Goal: Information Seeking & Learning: Compare options

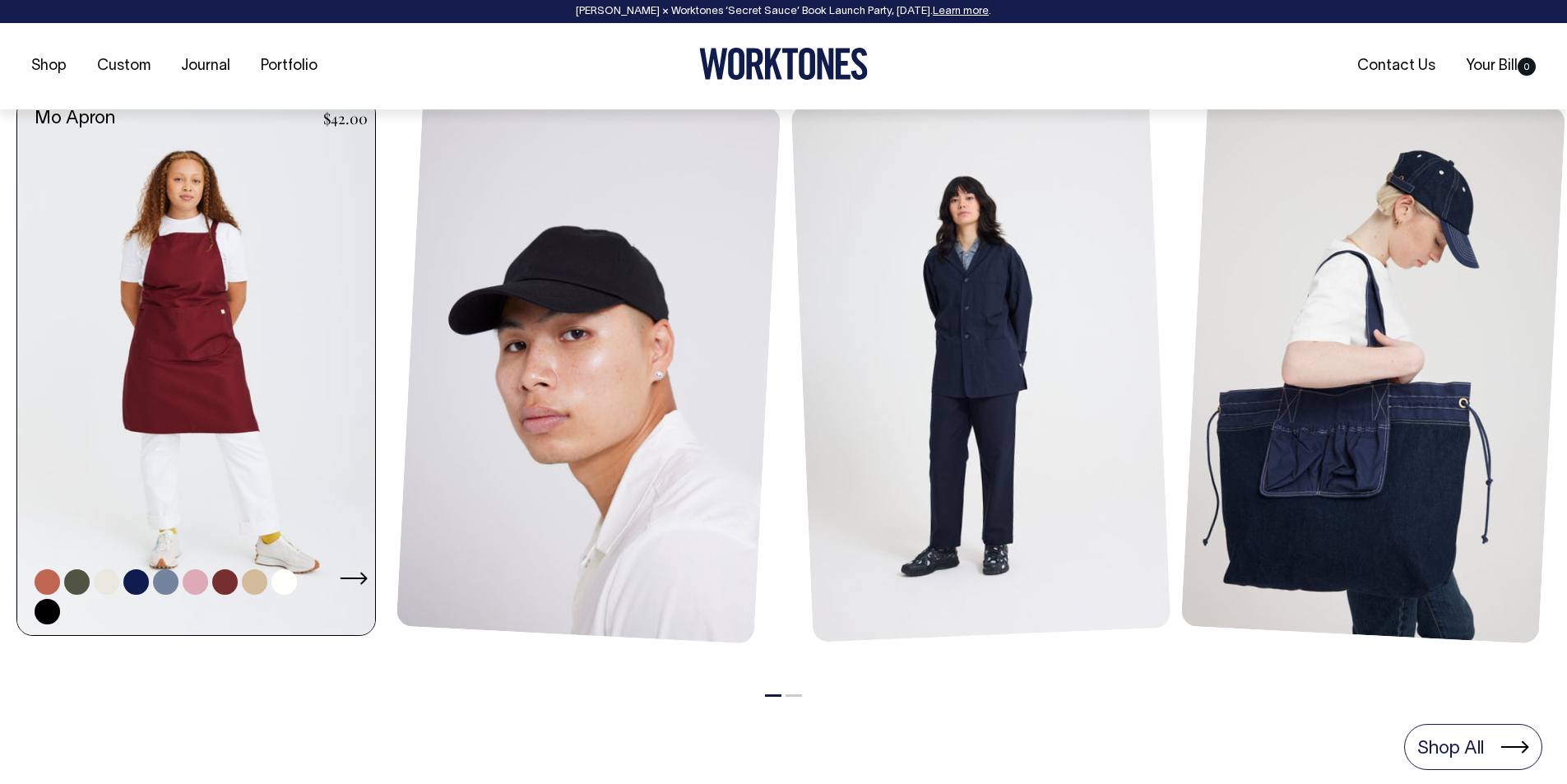
click at [235, 438] on link at bounding box center [201, 367] width 368 height 537
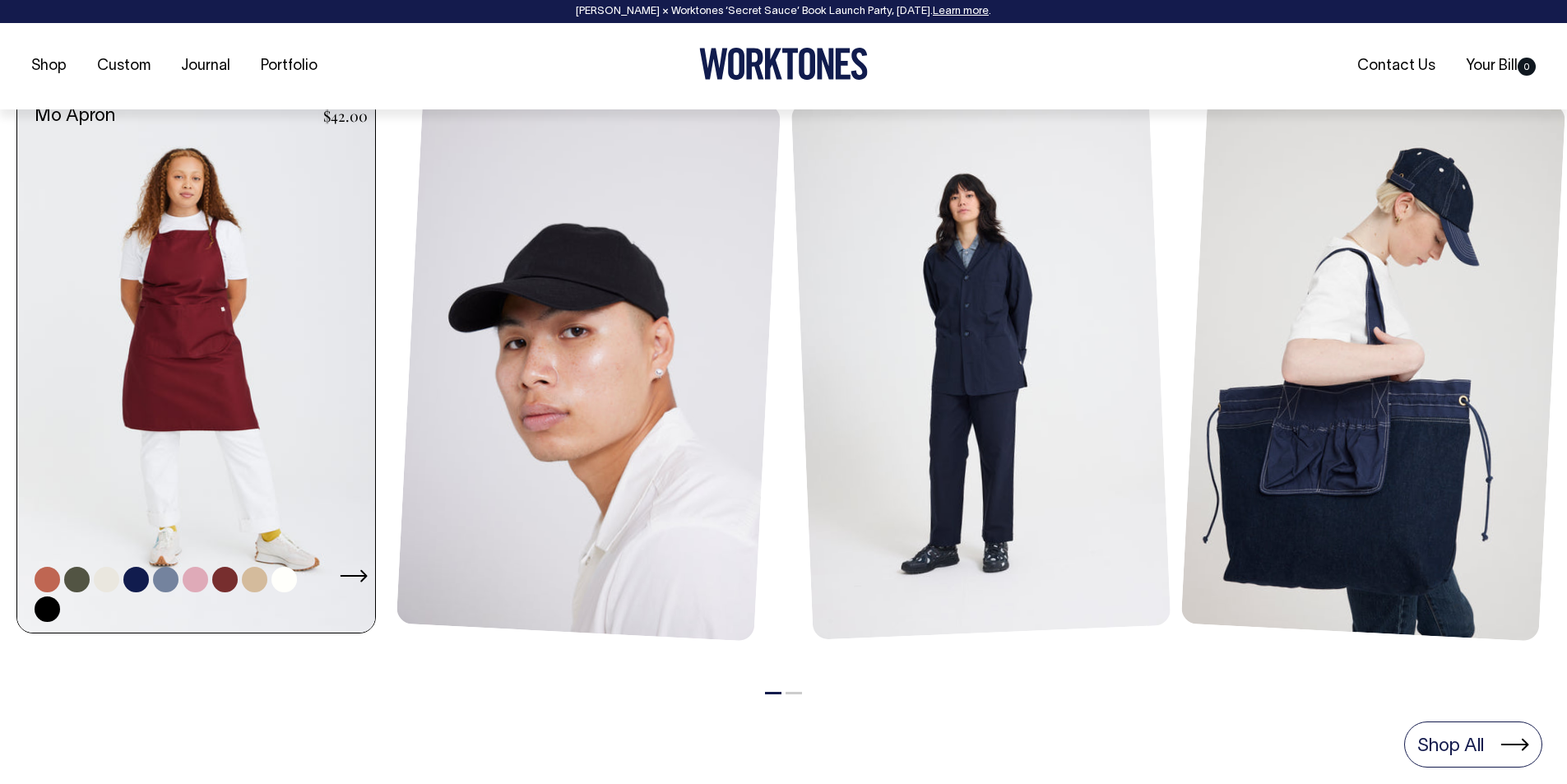
scroll to position [760, 0]
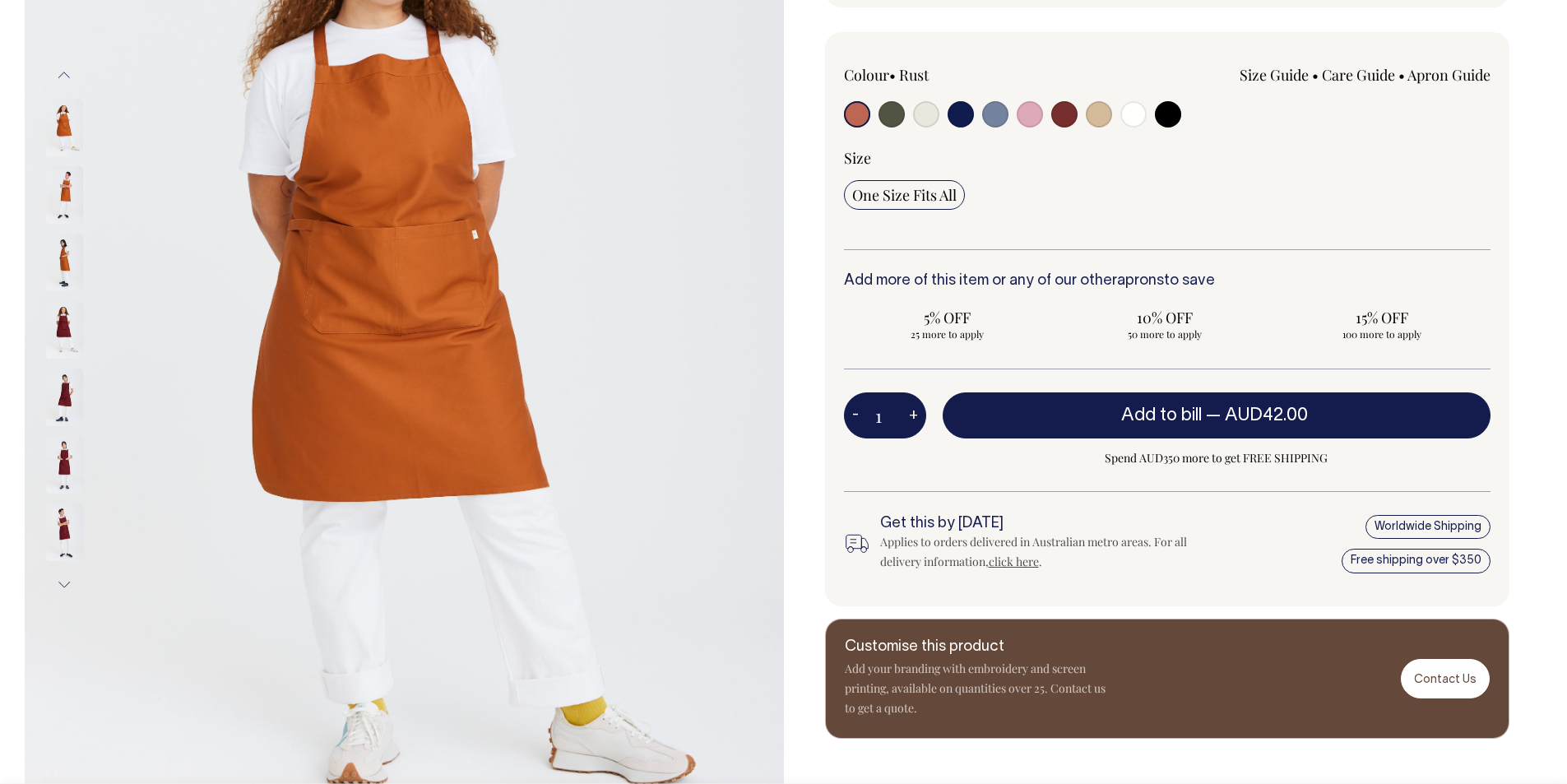
scroll to position [349, 0]
click at [923, 198] on span "One Size Fits All" at bounding box center [904, 194] width 104 height 20
click at [923, 198] on input "One Size Fits All" at bounding box center [904, 194] width 121 height 30
click at [1290, 80] on link "Size Guide" at bounding box center [1274, 74] width 69 height 20
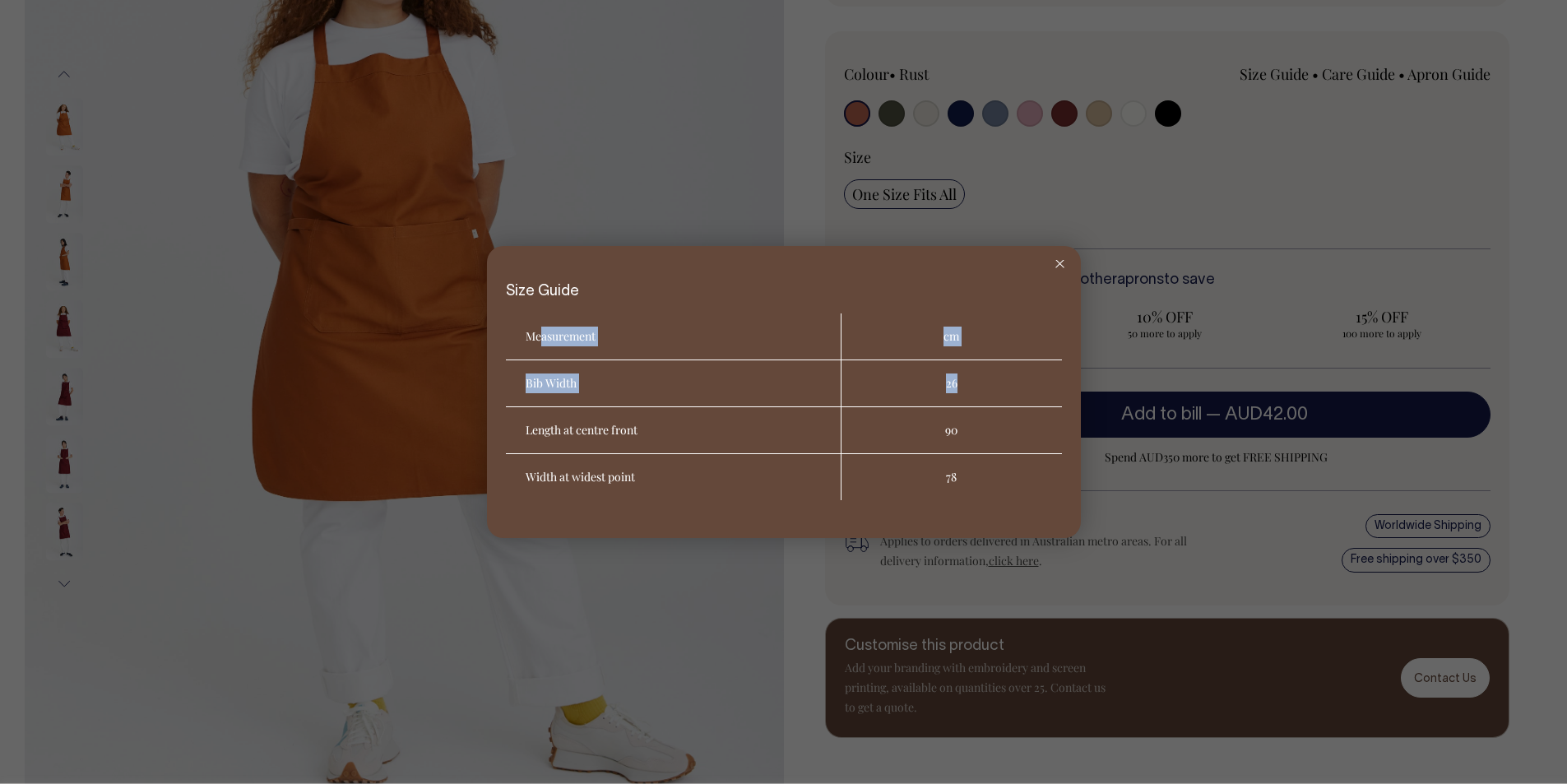
drag, startPoint x: 540, startPoint y: 334, endPoint x: 982, endPoint y: 385, distance: 444.9
click at [982, 385] on table "Measurement cm Bib Width 26 Length at centre front 90 Width at widest point 78" at bounding box center [784, 406] width 556 height 186
click at [982, 385] on td "26" at bounding box center [952, 384] width 221 height 47
drag, startPoint x: 613, startPoint y: 374, endPoint x: 502, endPoint y: 364, distance: 111.4
click at [502, 364] on div "Size Guide Measurement cm Bib Width 26 Length at centre front 90 Width at wides…" at bounding box center [784, 392] width 594 height 292
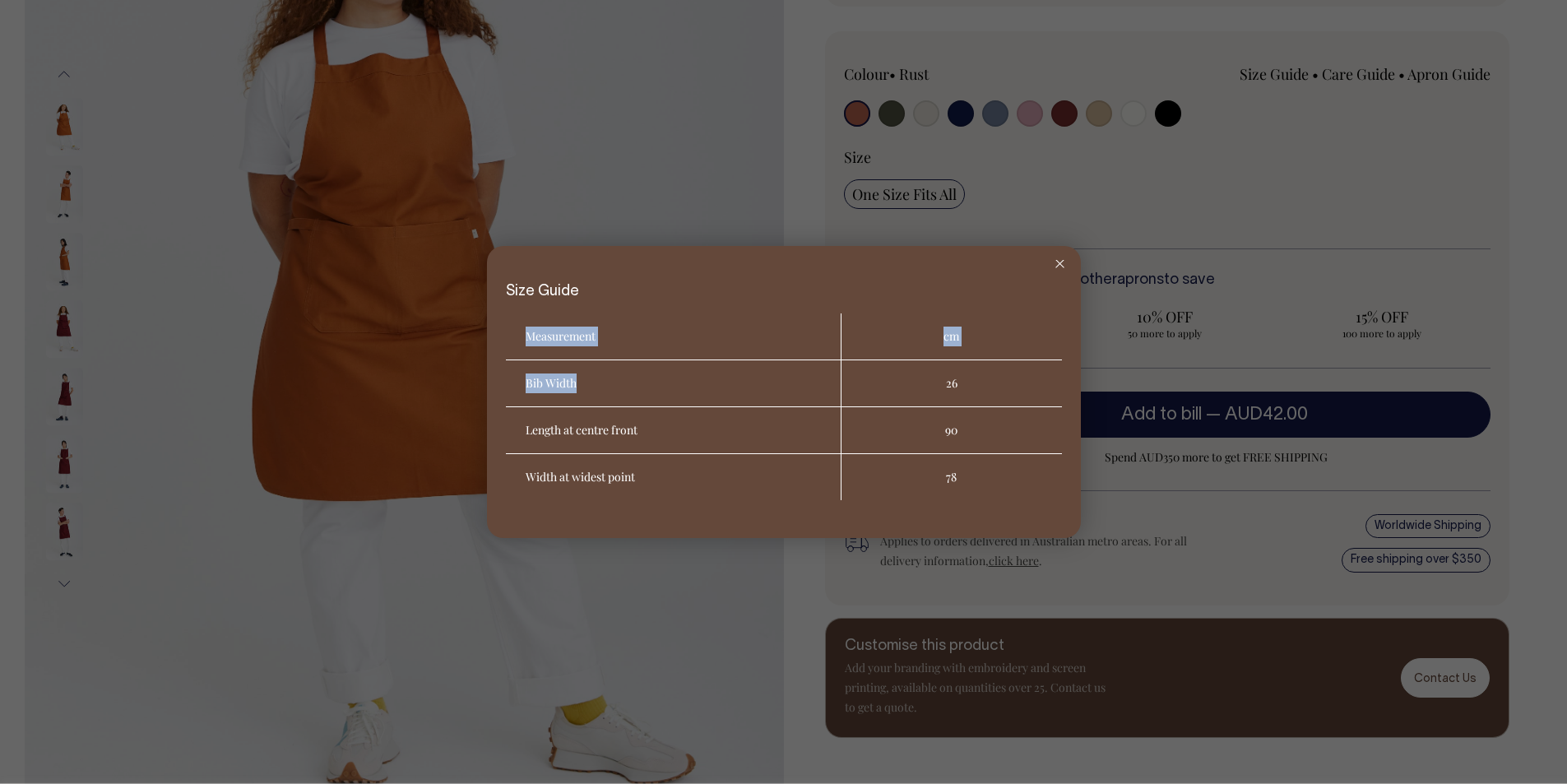
click at [572, 378] on th "Bib Width" at bounding box center [673, 384] width 335 height 47
drag, startPoint x: 576, startPoint y: 381, endPoint x: 481, endPoint y: 380, distance: 95.0
click at [481, 380] on div "Size Guide Measurement cm Bib Width 26 Length at centre front 90 Width at wides…" at bounding box center [784, 392] width 1567 height 784
click at [524, 379] on th "Bib Width" at bounding box center [673, 384] width 335 height 47
drag, startPoint x: 524, startPoint y: 382, endPoint x: 578, endPoint y: 381, distance: 54.0
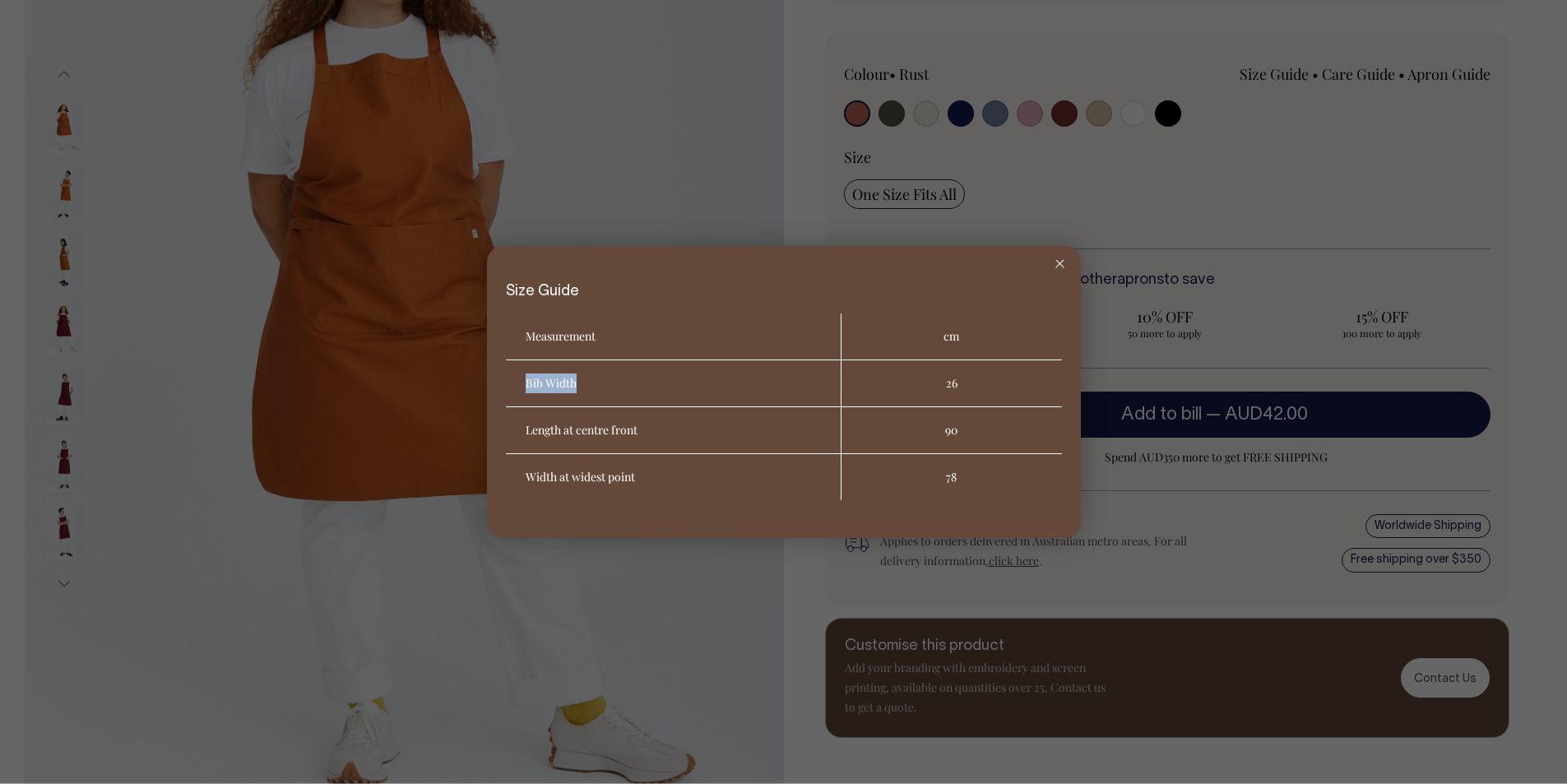
click at [578, 381] on th "Bib Width" at bounding box center [673, 384] width 335 height 47
copy th "Bib Width"
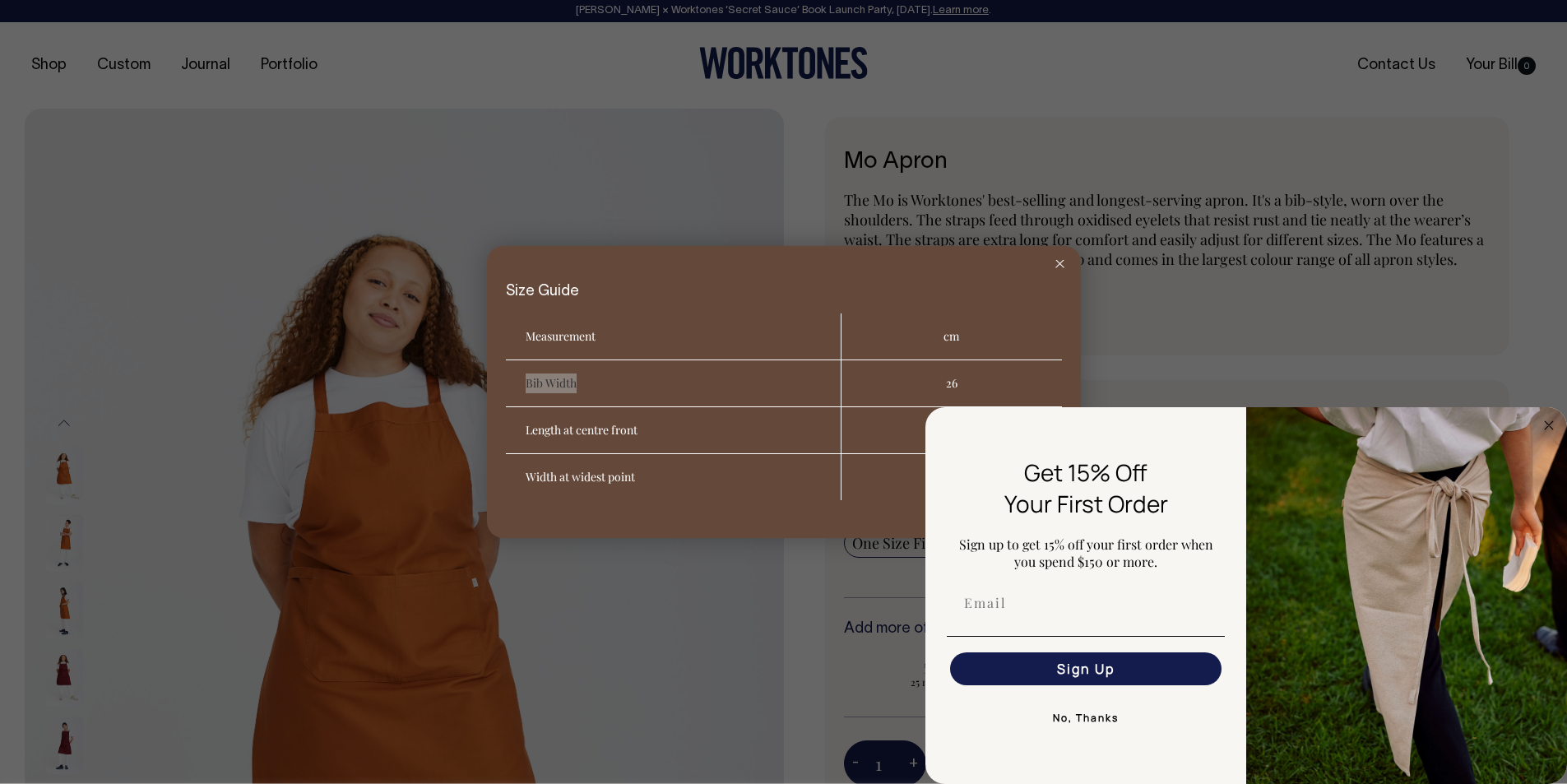
scroll to position [0, 0]
drag, startPoint x: 939, startPoint y: 378, endPoint x: 963, endPoint y: 382, distance: 24.3
click at [963, 382] on td "26" at bounding box center [952, 384] width 221 height 47
copy td "26"
click at [1551, 419] on circle "Close dialog" at bounding box center [1549, 425] width 19 height 19
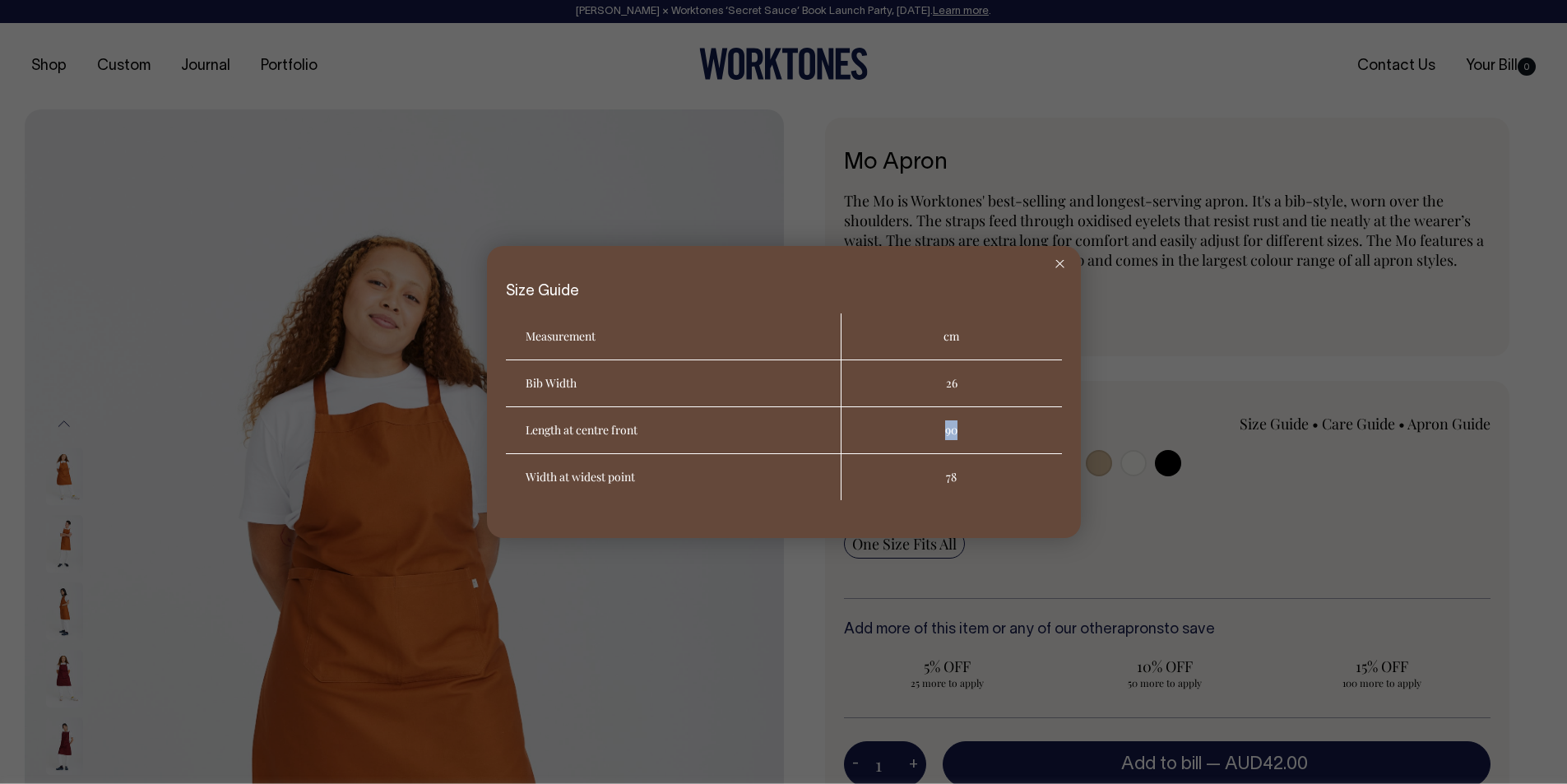
drag, startPoint x: 968, startPoint y: 427, endPoint x: 907, endPoint y: 428, distance: 61.0
click at [907, 428] on td "90" at bounding box center [952, 430] width 221 height 47
drag, startPoint x: 664, startPoint y: 437, endPoint x: 499, endPoint y: 413, distance: 166.7
click at [498, 413] on div "Size Guide Measurement cm Bib Width 26 Length at centre front 90 Width at wides…" at bounding box center [784, 392] width 594 height 292
click at [529, 421] on th "Length at centre front" at bounding box center [673, 430] width 335 height 47
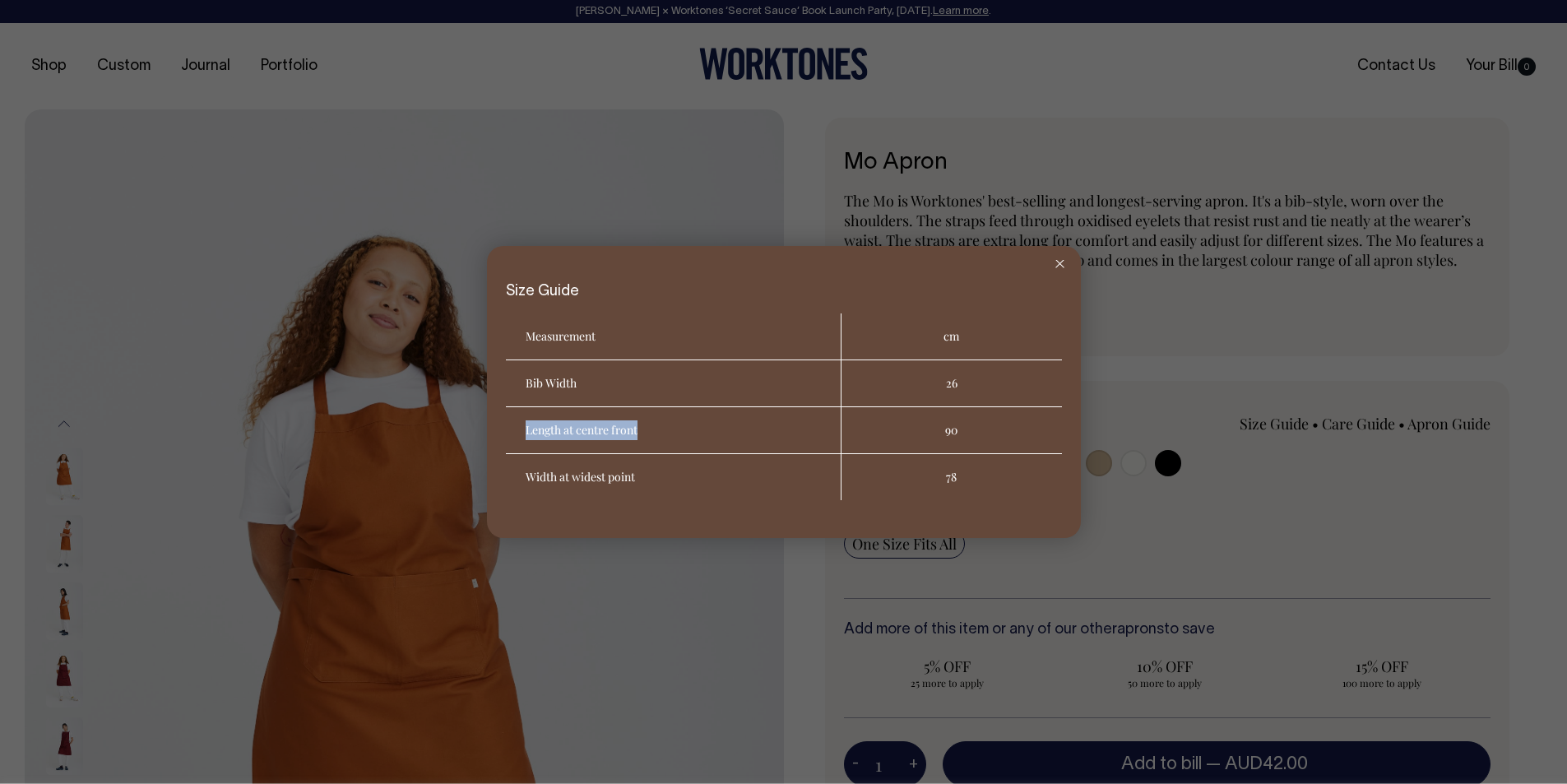
drag, startPoint x: 524, startPoint y: 433, endPoint x: 649, endPoint y: 426, distance: 125.2
click at [649, 426] on th "Length at centre front" at bounding box center [673, 430] width 335 height 47
copy th "Length at centre front"
drag, startPoint x: 986, startPoint y: 413, endPoint x: 923, endPoint y: 432, distance: 65.8
click at [922, 432] on td "90" at bounding box center [952, 430] width 221 height 47
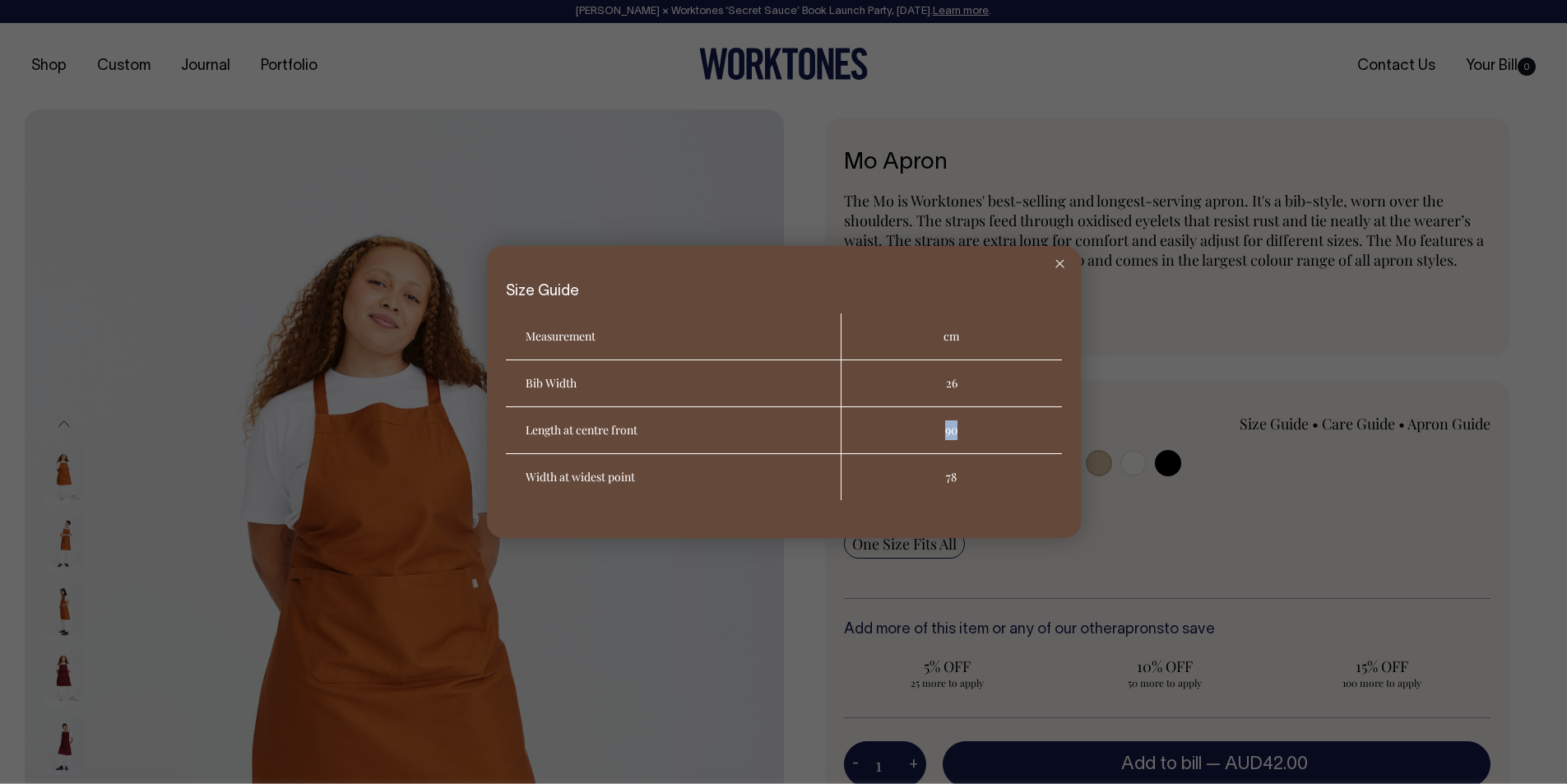
copy td "90"
drag, startPoint x: 517, startPoint y: 476, endPoint x: 652, endPoint y: 470, distance: 135.1
click at [652, 470] on th "Width at widest point" at bounding box center [673, 477] width 335 height 46
copy th "Width at widest point"
drag, startPoint x: 968, startPoint y: 473, endPoint x: 924, endPoint y: 474, distance: 44.0
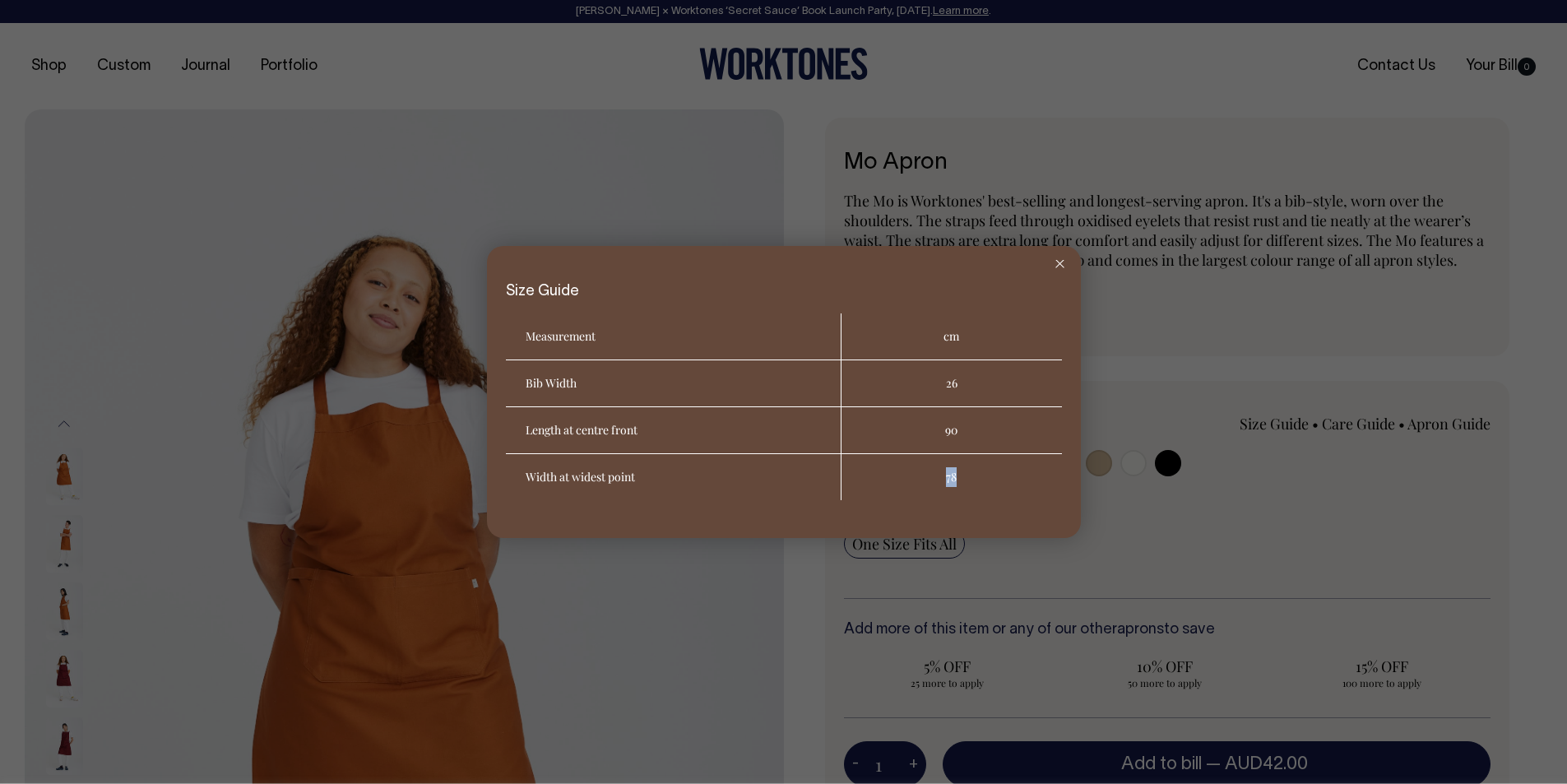
click at [924, 474] on td "78" at bounding box center [952, 477] width 221 height 46
copy td "78"
click at [1050, 256] on div at bounding box center [1060, 263] width 42 height 36
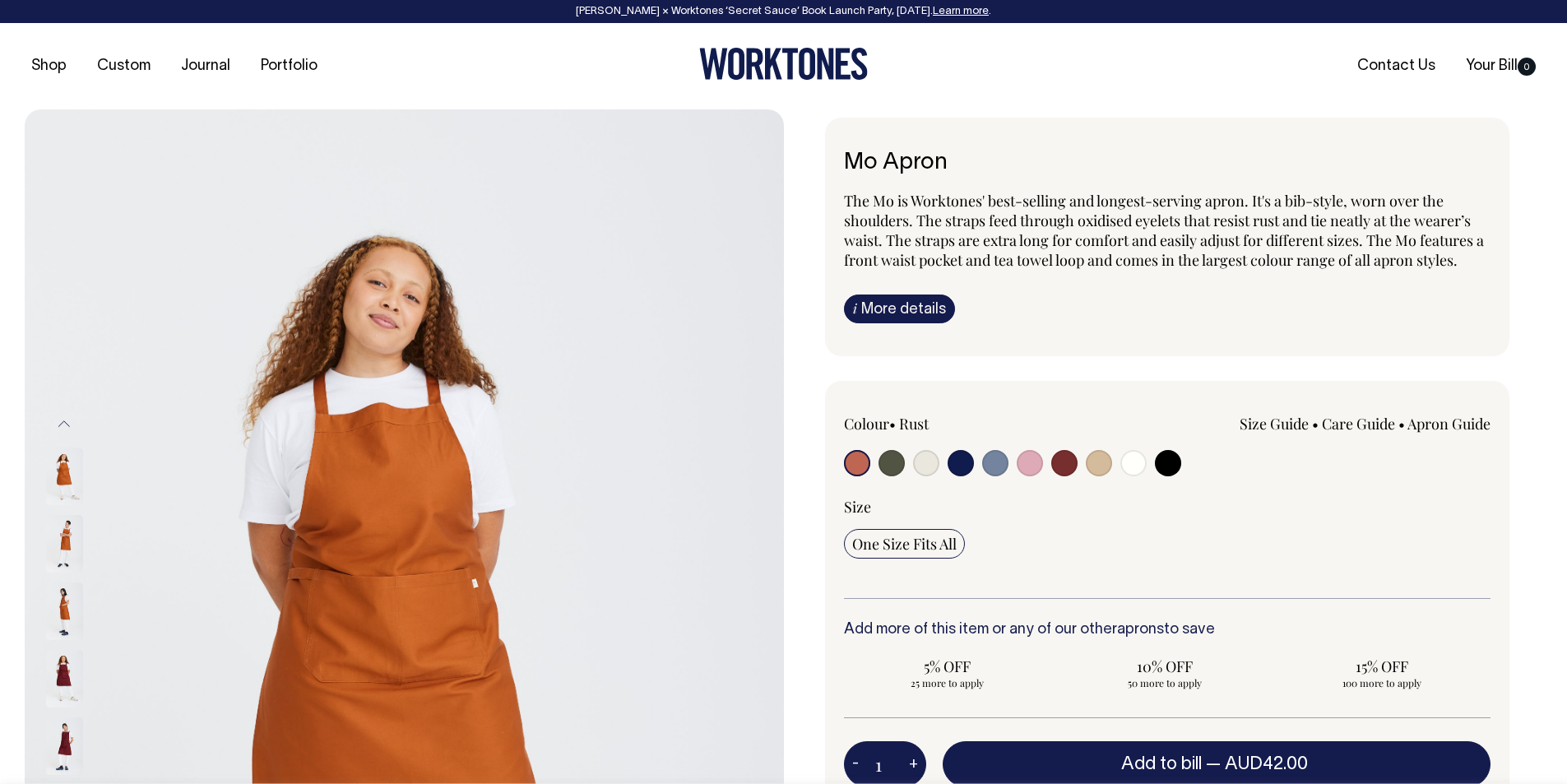
click at [826, 77] on icon at bounding box center [784, 64] width 169 height 32
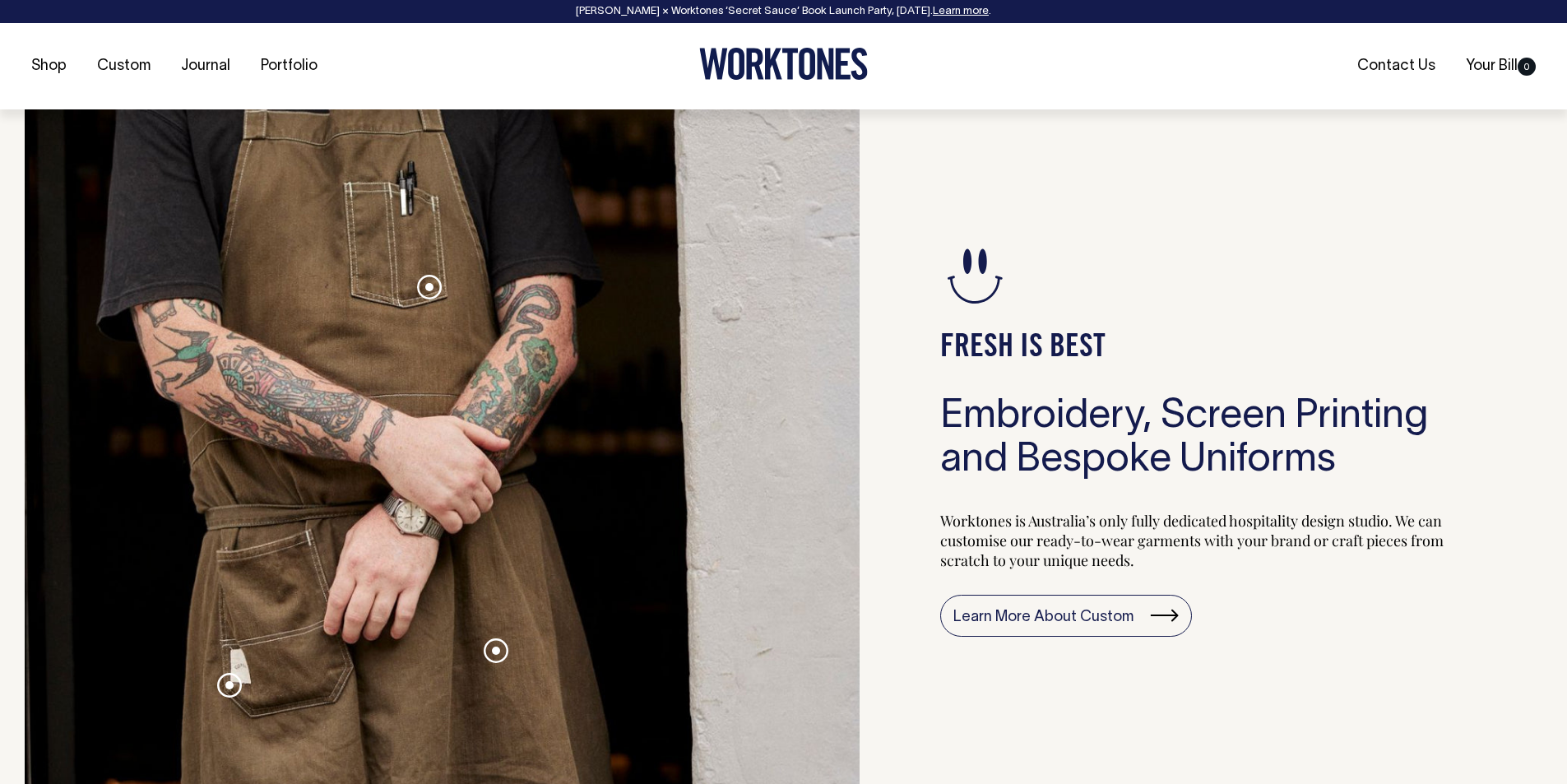
scroll to position [1645, 0]
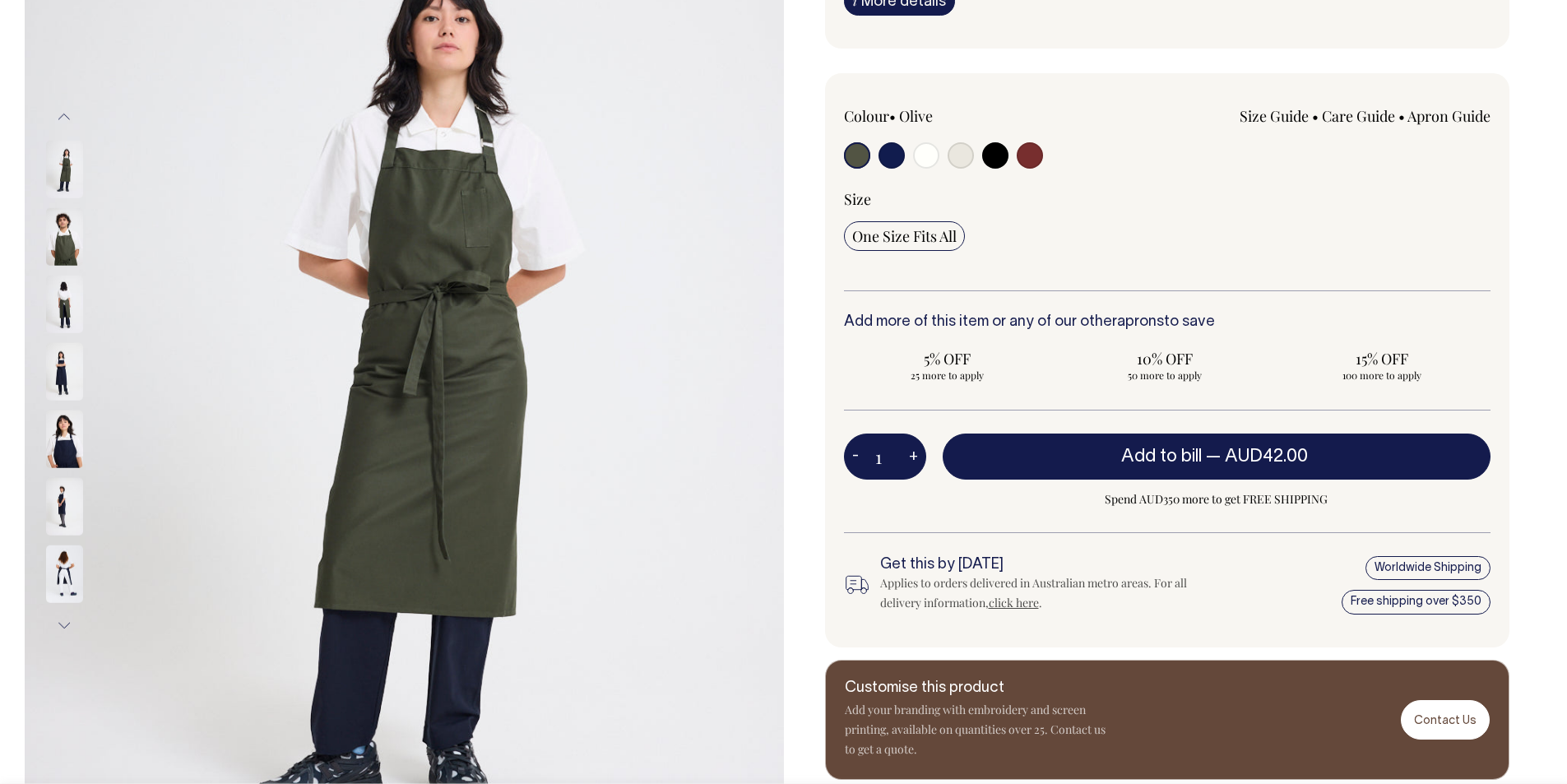
scroll to position [308, 0]
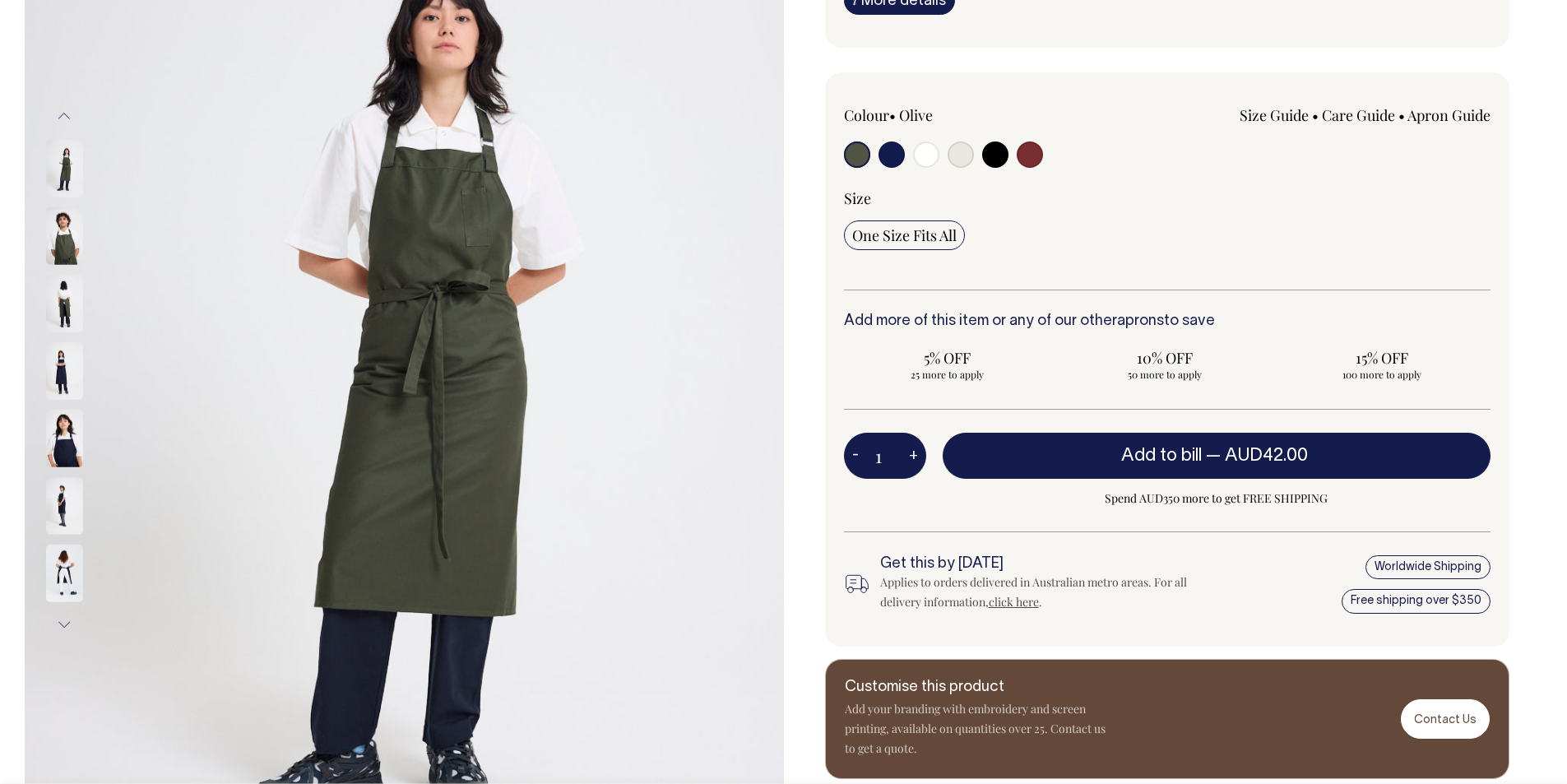
click at [1271, 110] on link "Size Guide" at bounding box center [1274, 115] width 69 height 20
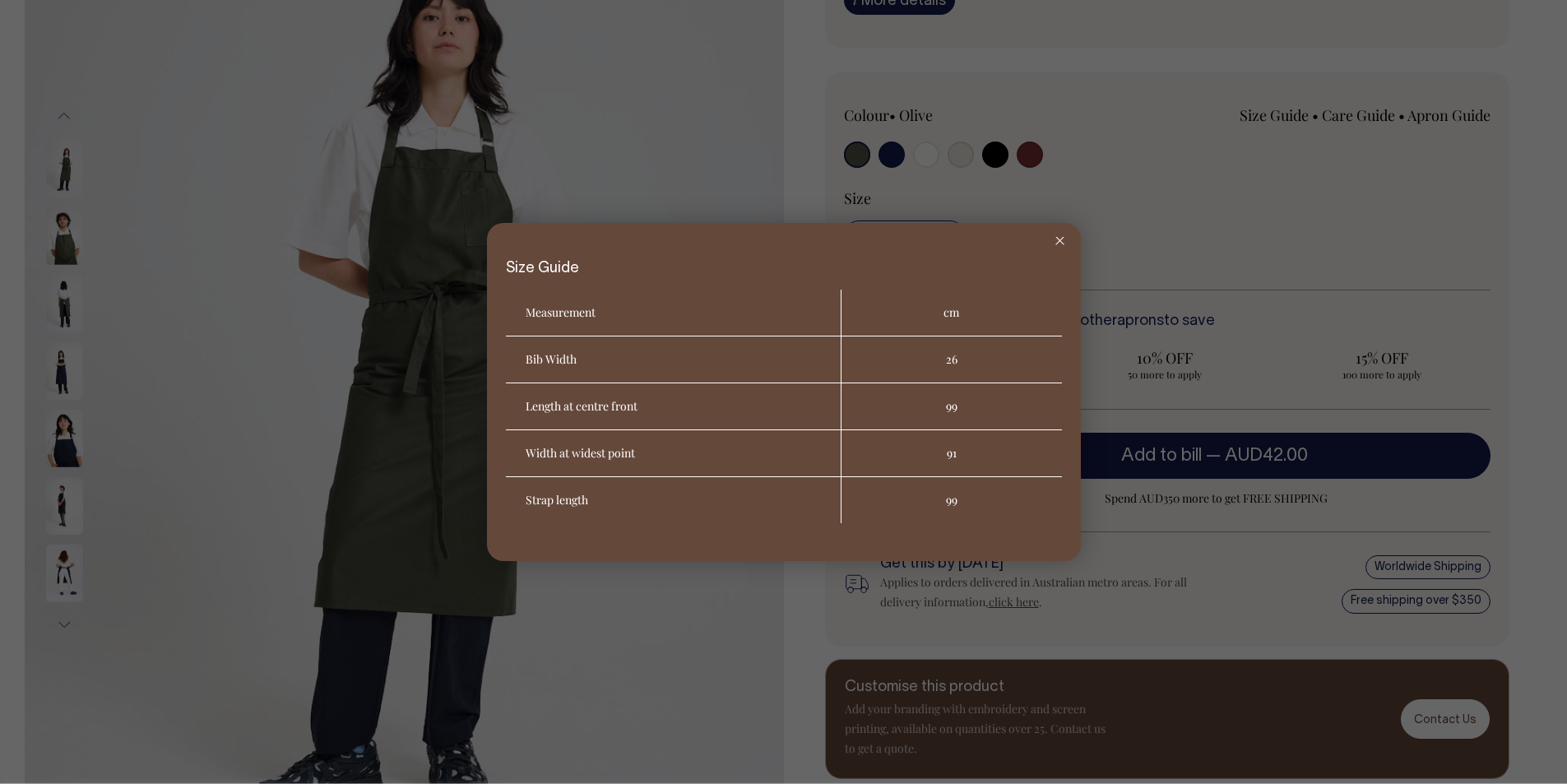
click at [537, 354] on th "Bib Width" at bounding box center [673, 360] width 335 height 47
copy th "Bib Width"
drag, startPoint x: 964, startPoint y: 462, endPoint x: 910, endPoint y: 455, distance: 54.5
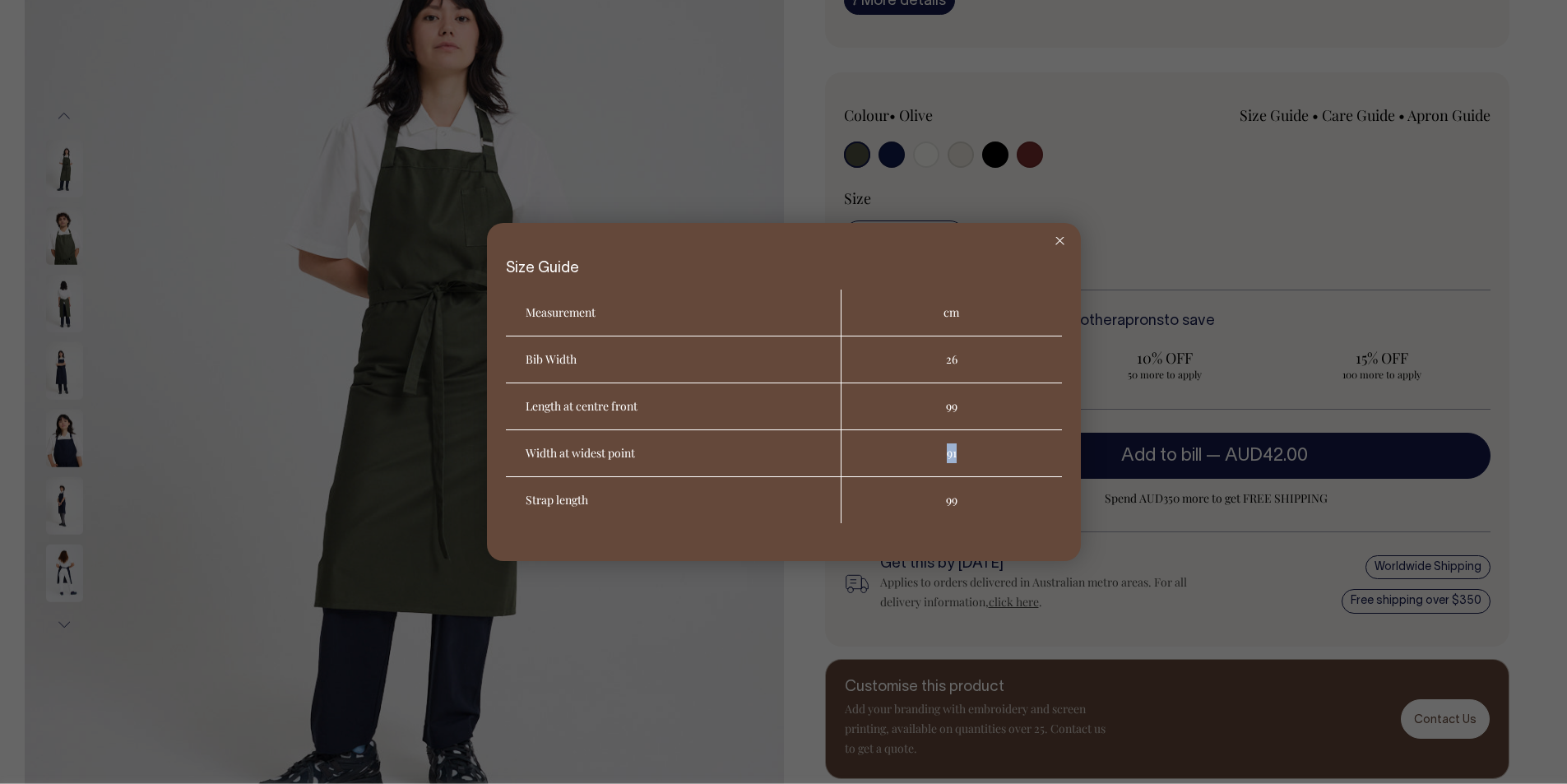
click at [910, 455] on td "91" at bounding box center [952, 454] width 221 height 47
copy td "91"
drag, startPoint x: 518, startPoint y: 499, endPoint x: 605, endPoint y: 497, distance: 87.0
click at [605, 497] on th "Strap length" at bounding box center [673, 500] width 335 height 46
copy th "Strap length"
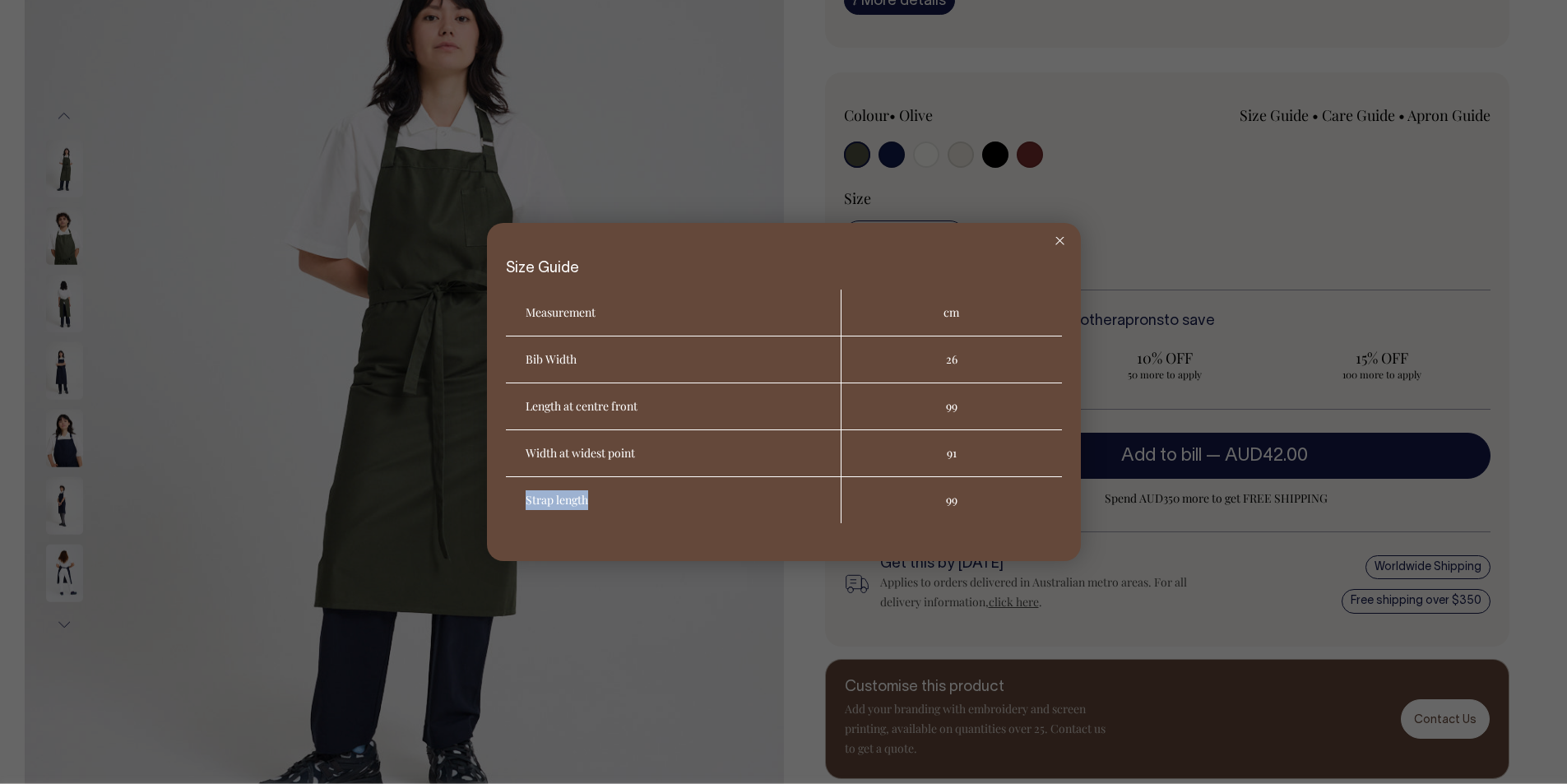
click at [573, 503] on th "Strap length" at bounding box center [673, 500] width 335 height 46
click at [1056, 243] on icon at bounding box center [1060, 241] width 9 height 8
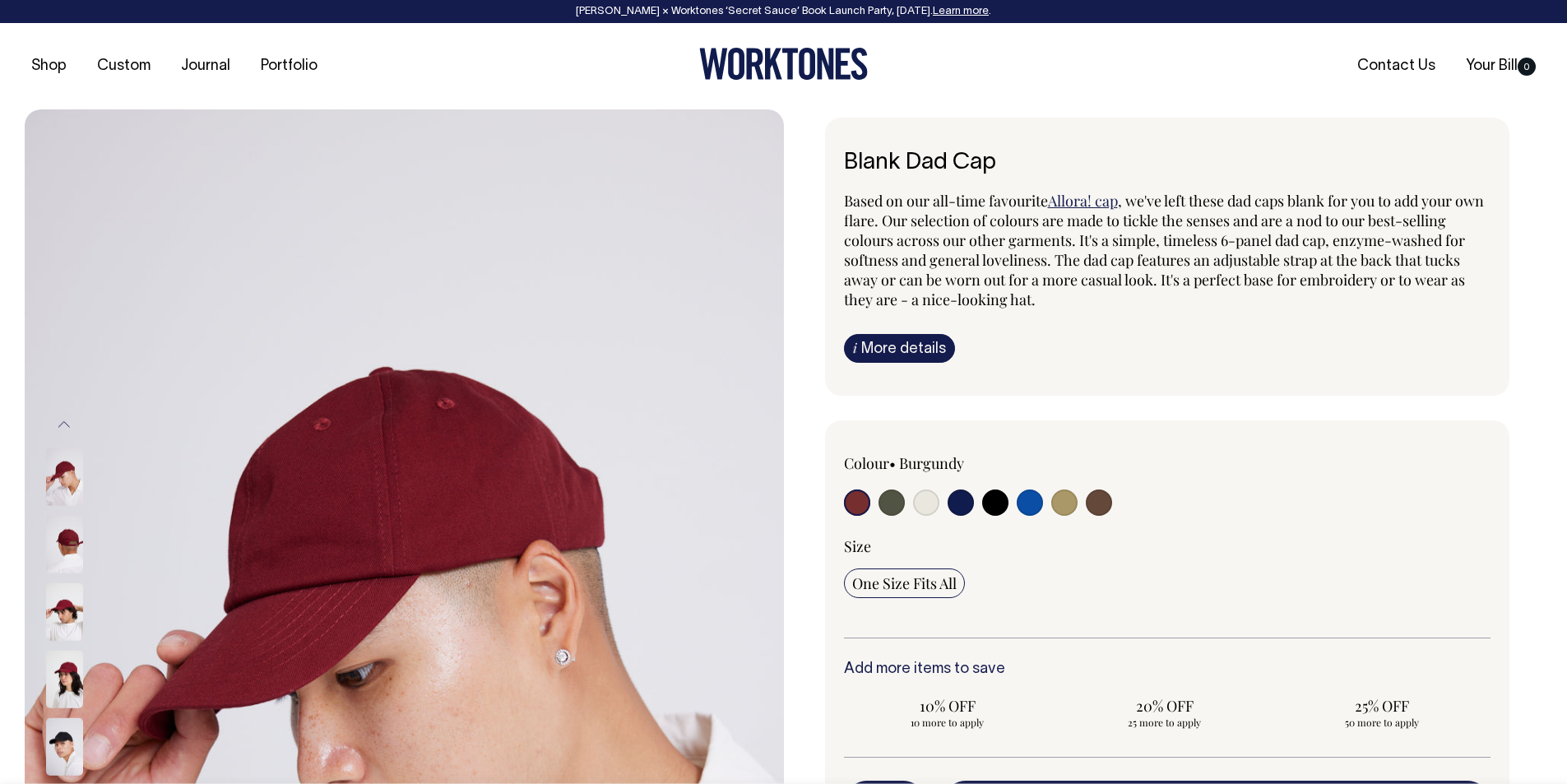
scroll to position [24, 0]
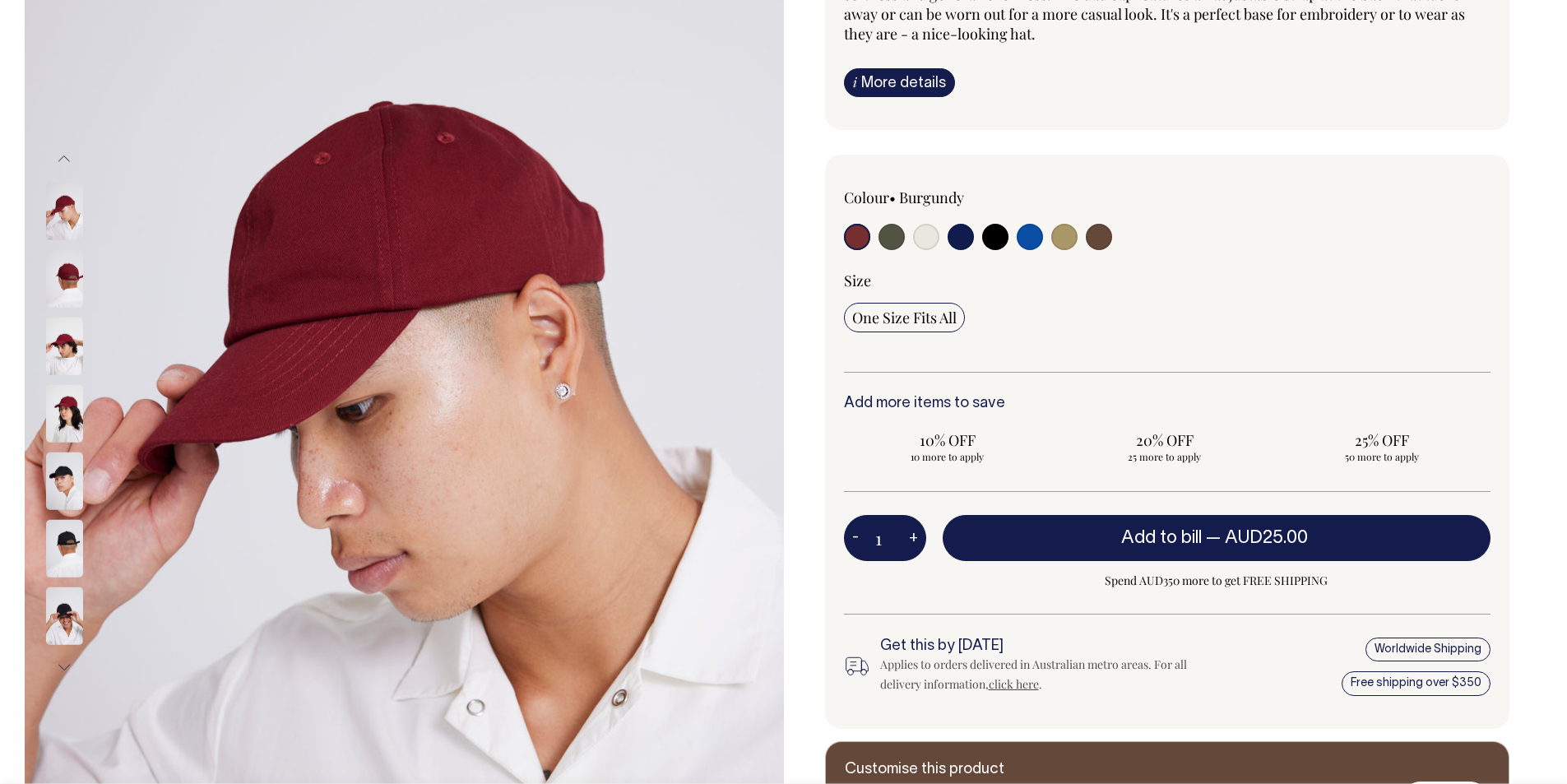
click at [883, 319] on span "One Size Fits All" at bounding box center [904, 317] width 104 height 20
click at [883, 319] on input "One Size Fits All" at bounding box center [904, 318] width 121 height 30
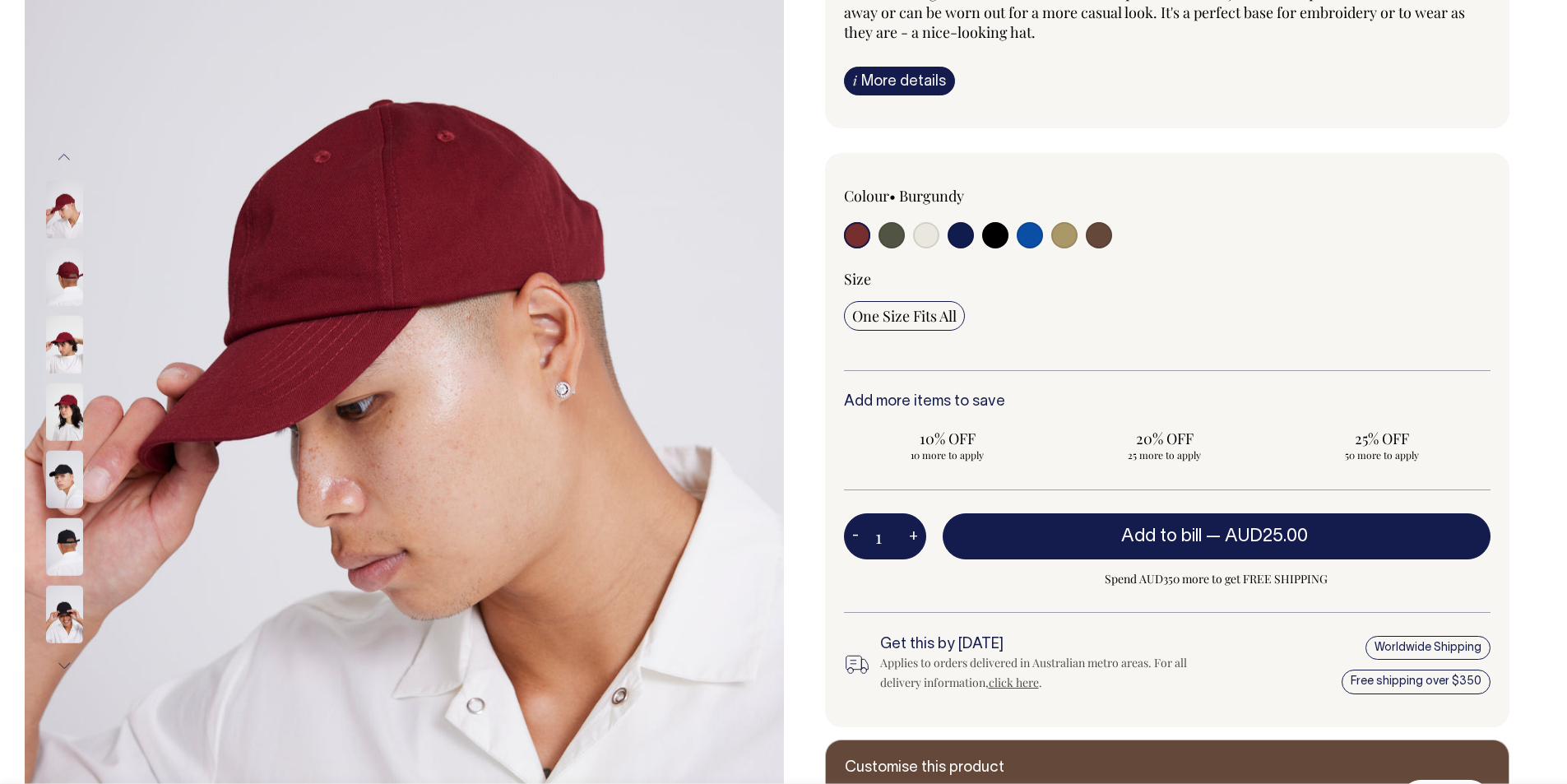
click at [946, 318] on span "One Size Fits All" at bounding box center [904, 316] width 104 height 20
click at [946, 318] on input "One Size Fits All" at bounding box center [904, 316] width 121 height 30
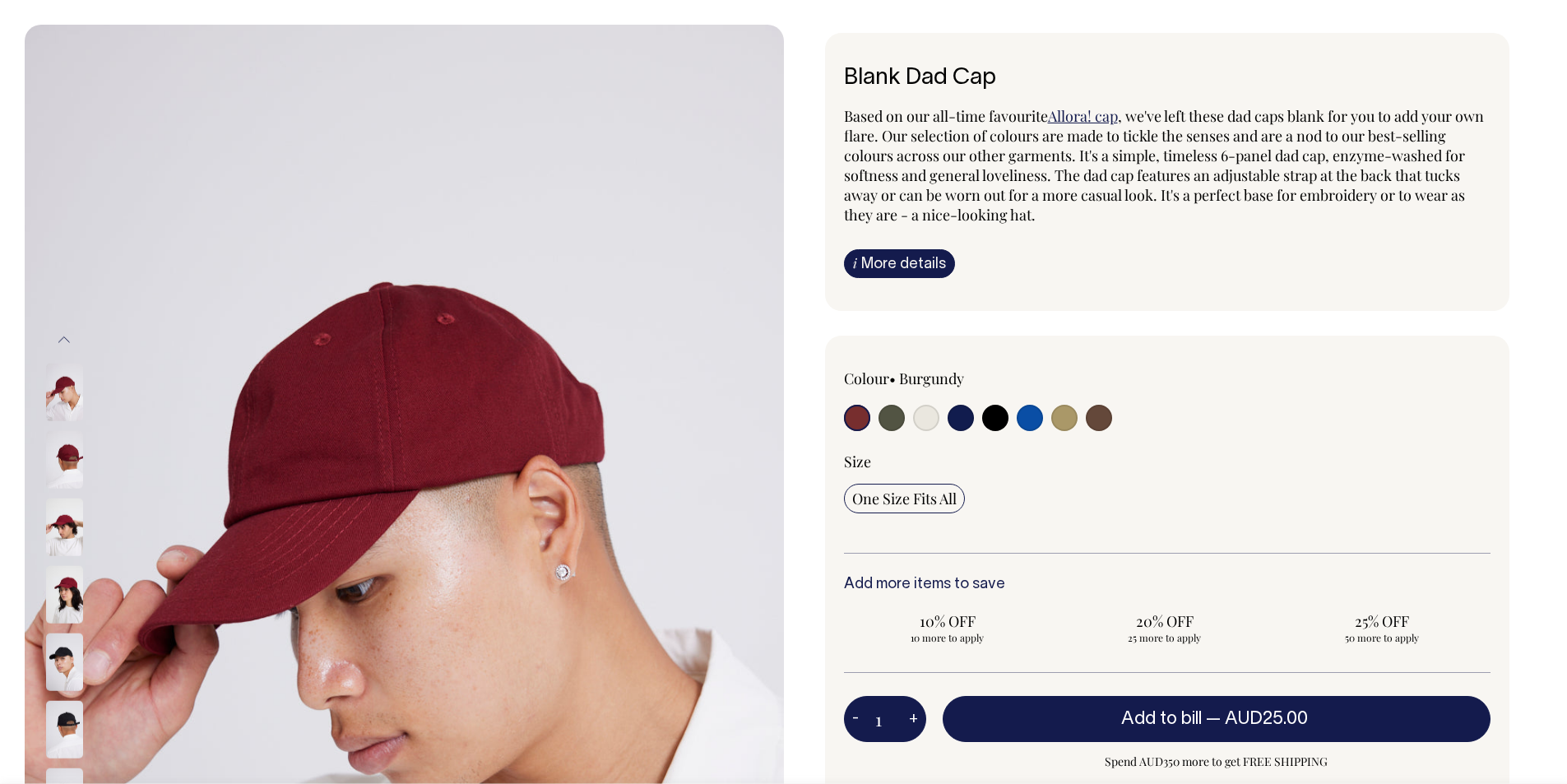
click at [936, 368] on label "Burgundy" at bounding box center [931, 378] width 65 height 20
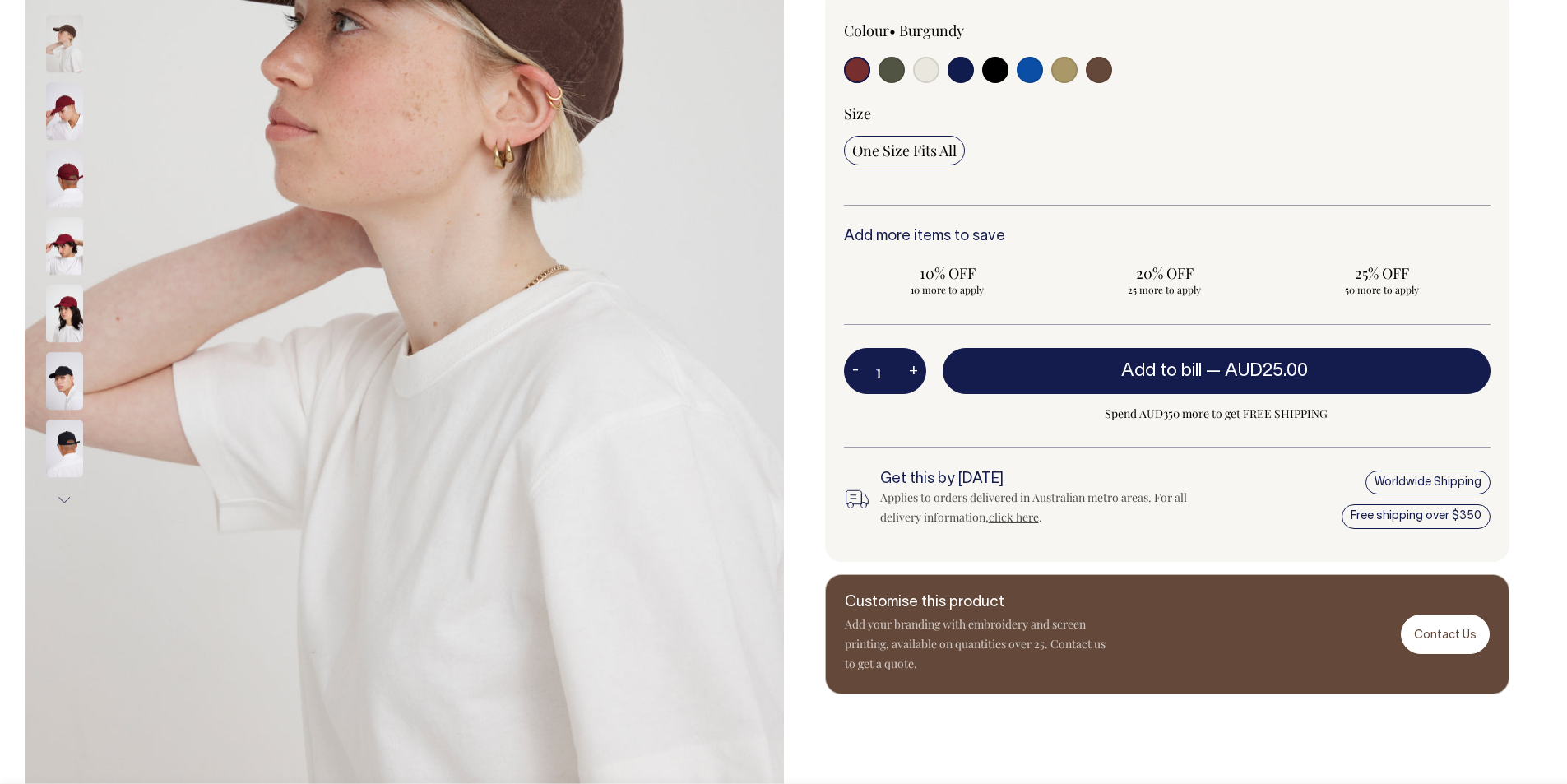
scroll to position [431, 0]
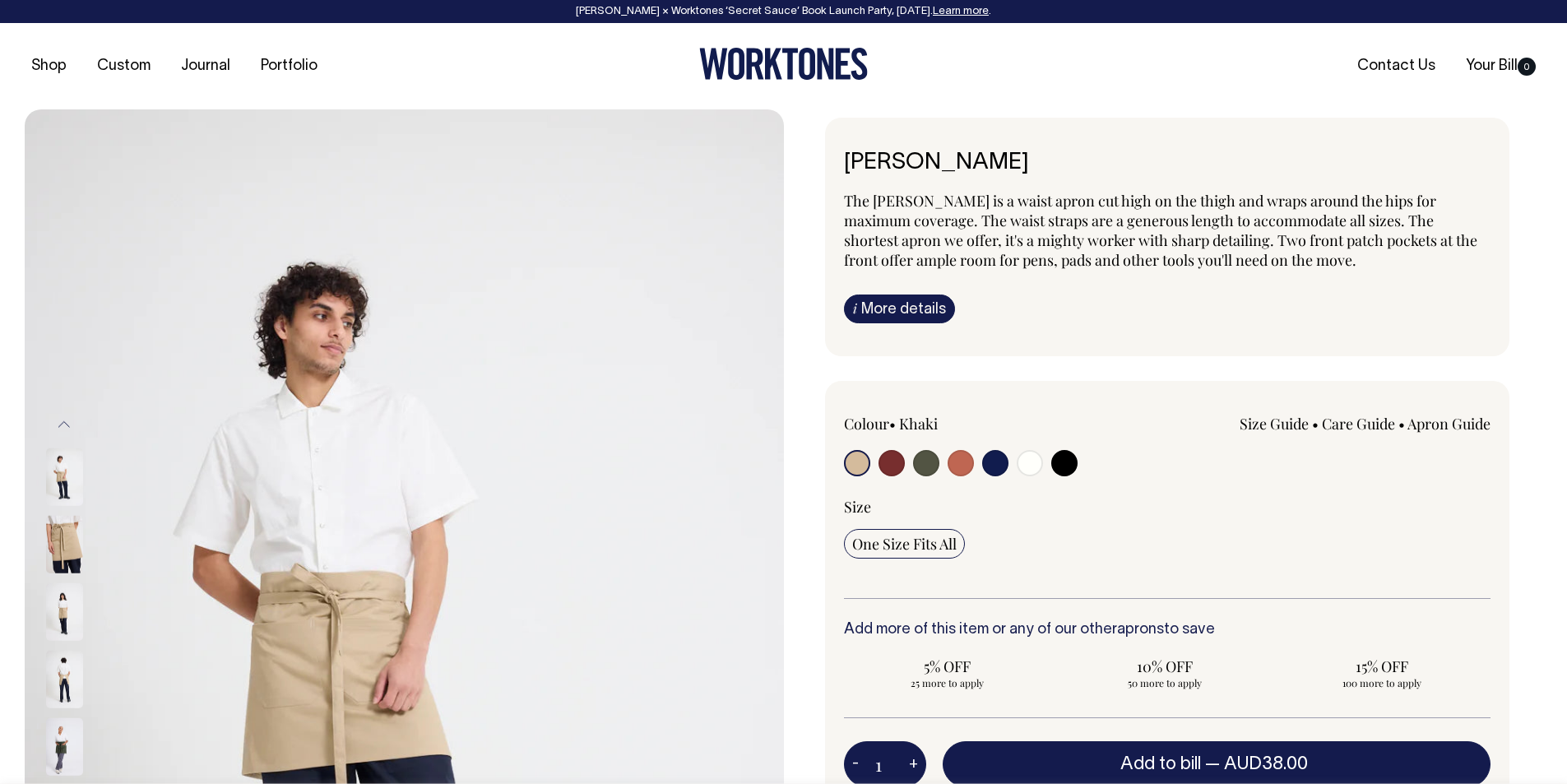
click at [1280, 420] on link "Size Guide" at bounding box center [1274, 424] width 69 height 20
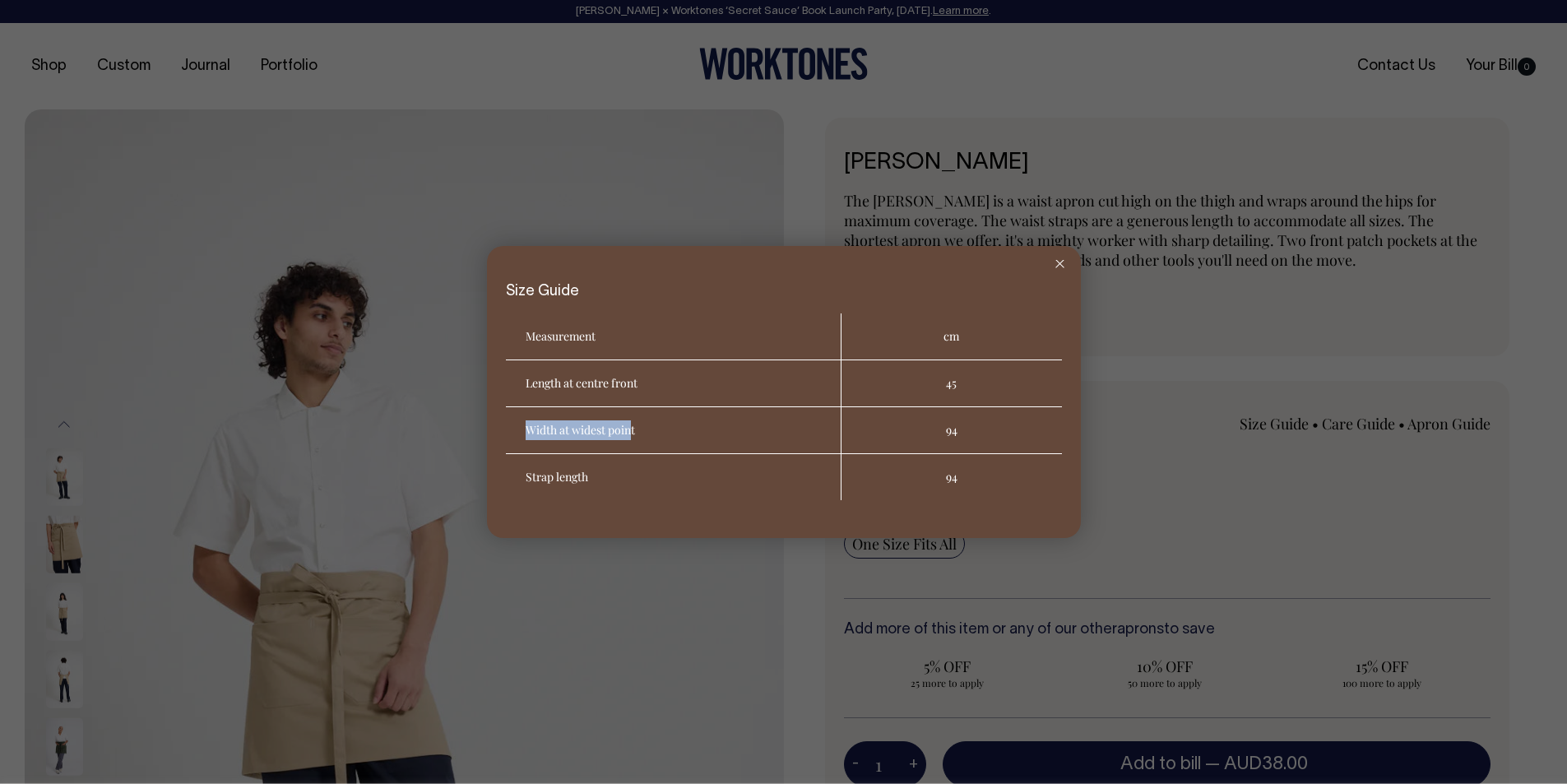
drag, startPoint x: 537, startPoint y: 429, endPoint x: 629, endPoint y: 439, distance: 92.5
click at [629, 439] on th "Width at widest point" at bounding box center [673, 430] width 335 height 47
copy th "Width at widest poin"
click at [575, 434] on th "Width at widest point" at bounding box center [673, 430] width 335 height 47
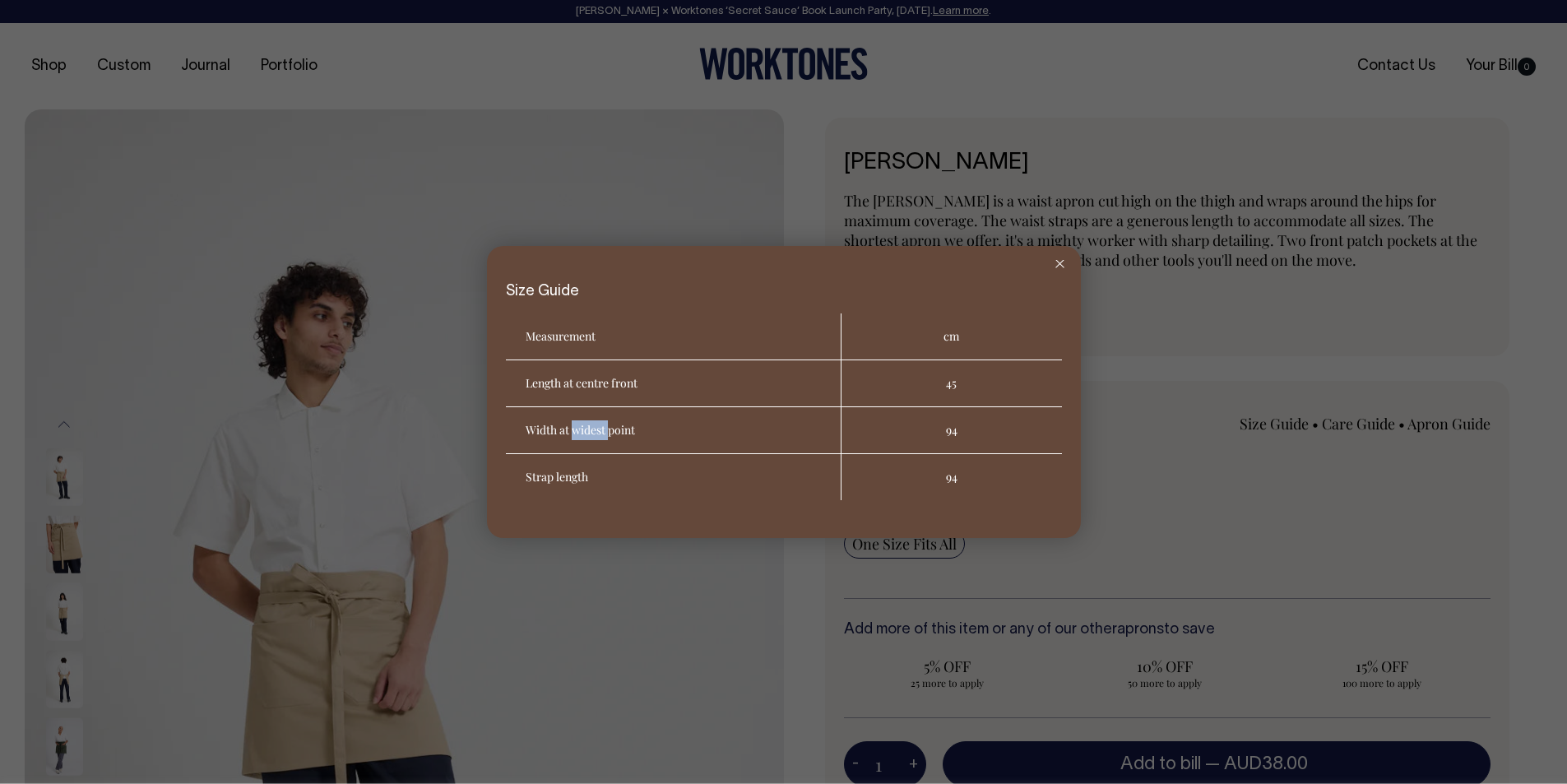
click at [572, 433] on th "Width at widest point" at bounding box center [673, 430] width 335 height 47
click at [549, 480] on th "Strap length" at bounding box center [673, 477] width 335 height 46
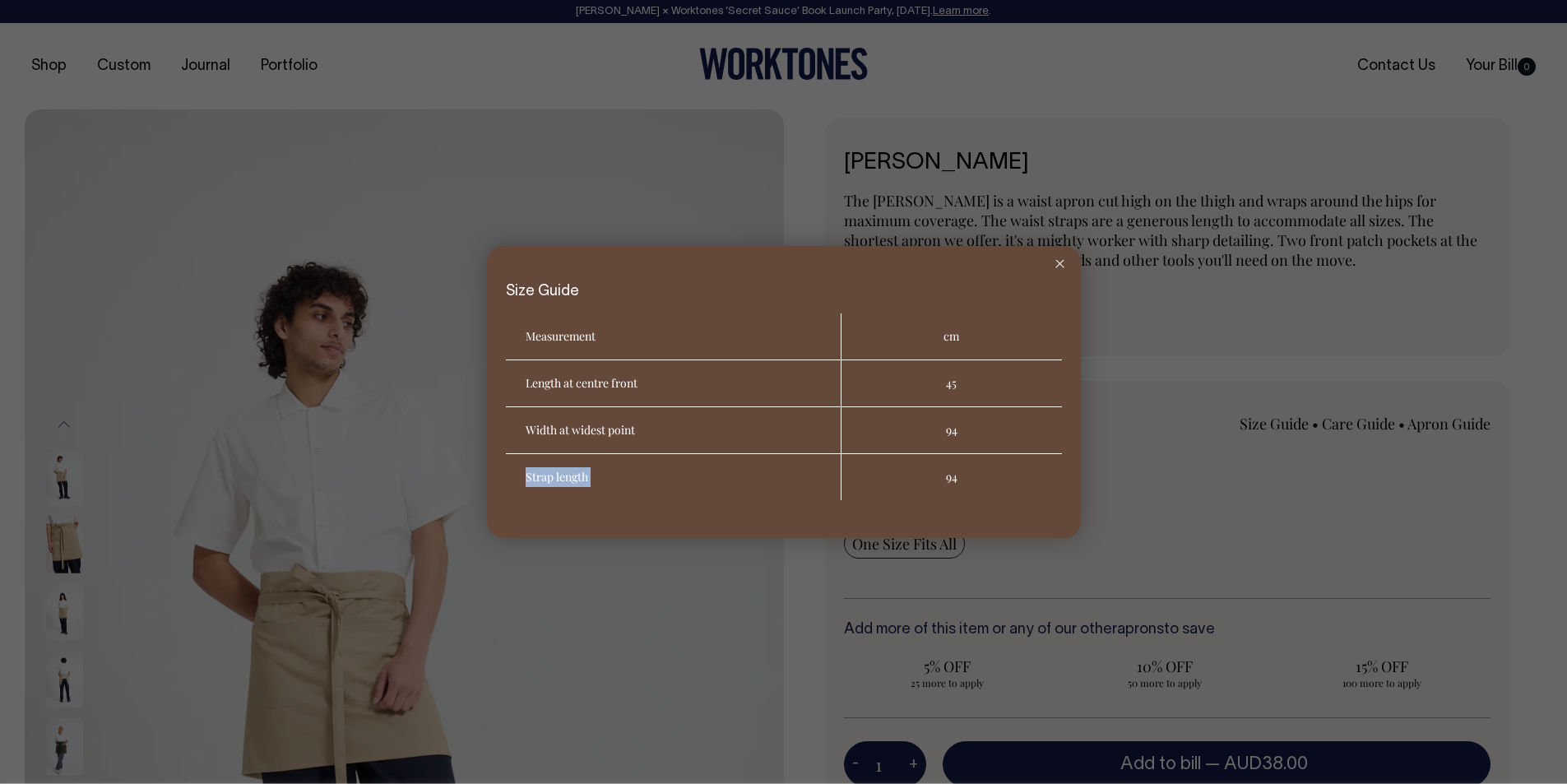
click at [549, 480] on th "Strap length" at bounding box center [673, 477] width 335 height 46
copy th "Strap length"
click at [1061, 265] on line at bounding box center [1060, 263] width 7 height 7
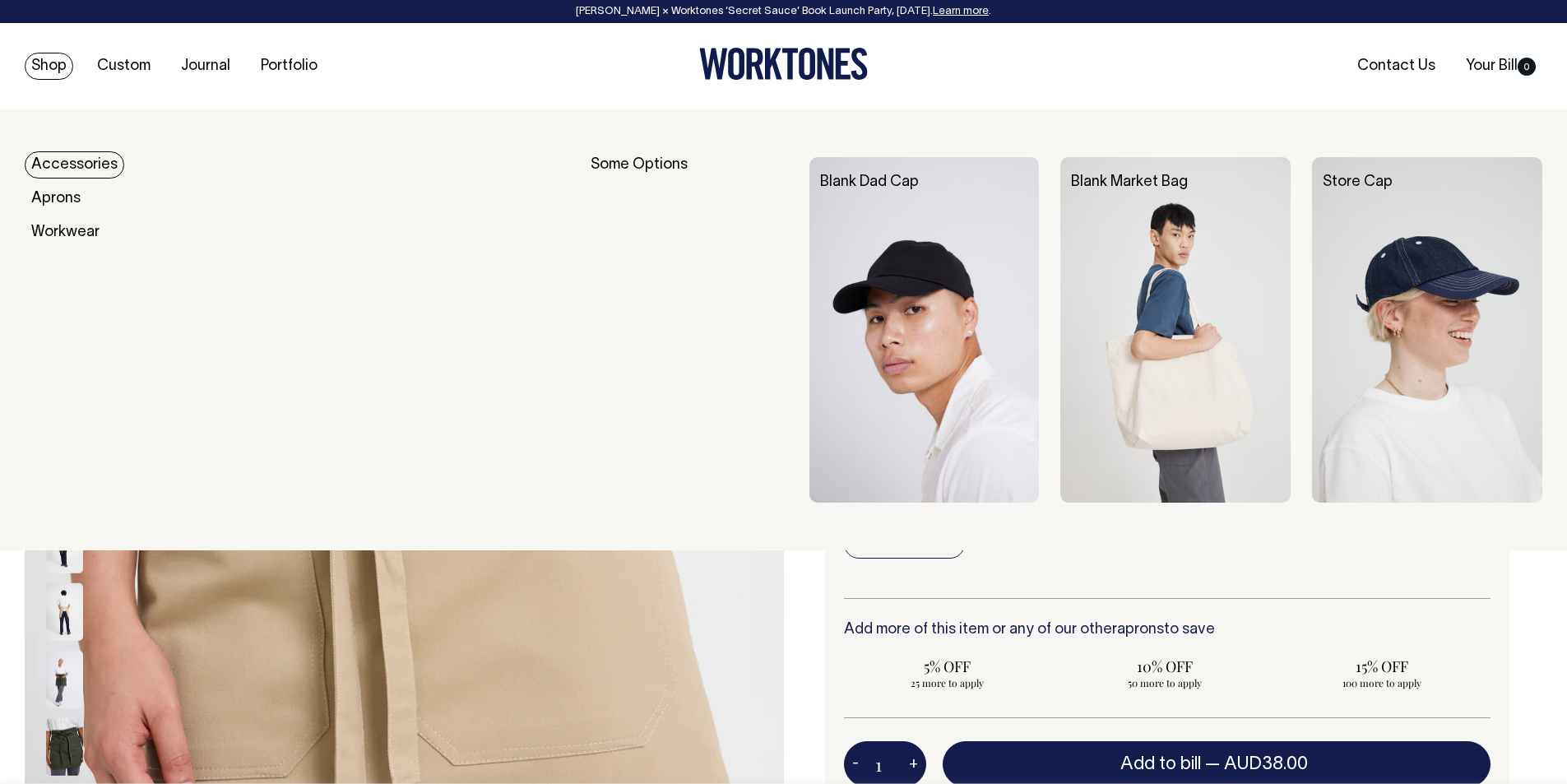
click at [73, 166] on link "Accessories" at bounding box center [74, 164] width 100 height 27
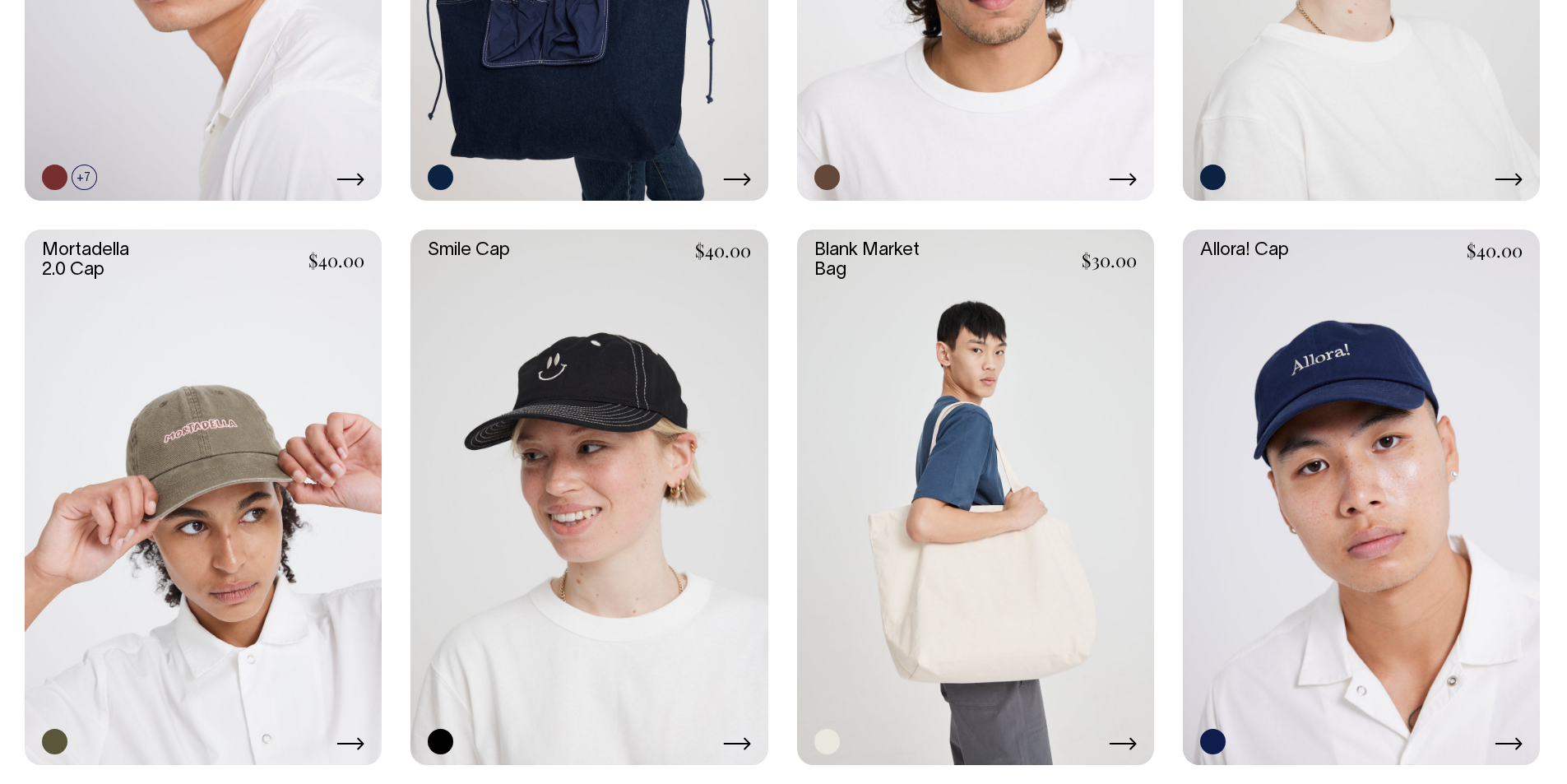
click at [963, 403] on link at bounding box center [976, 497] width 357 height 536
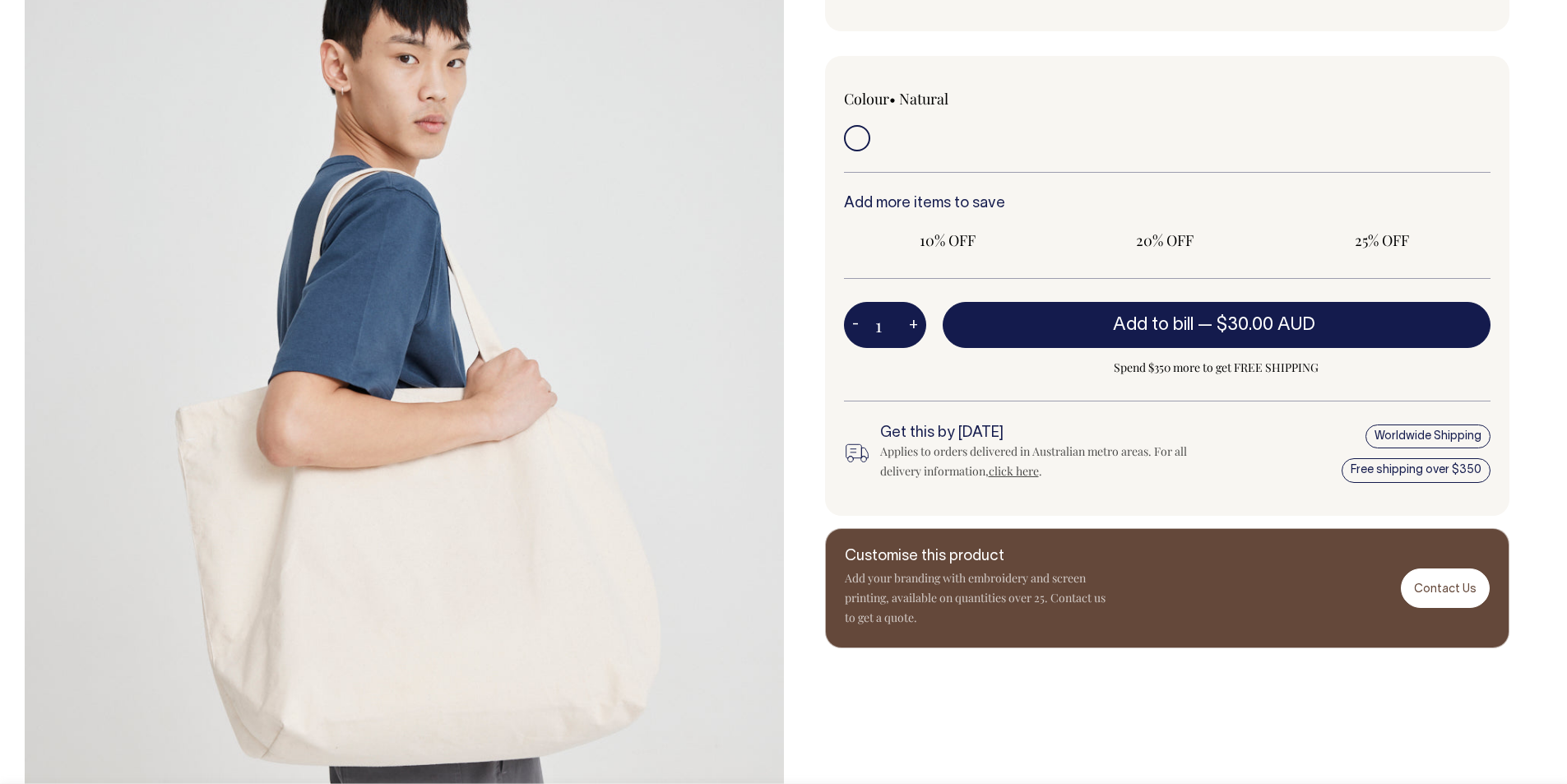
scroll to position [308, 0]
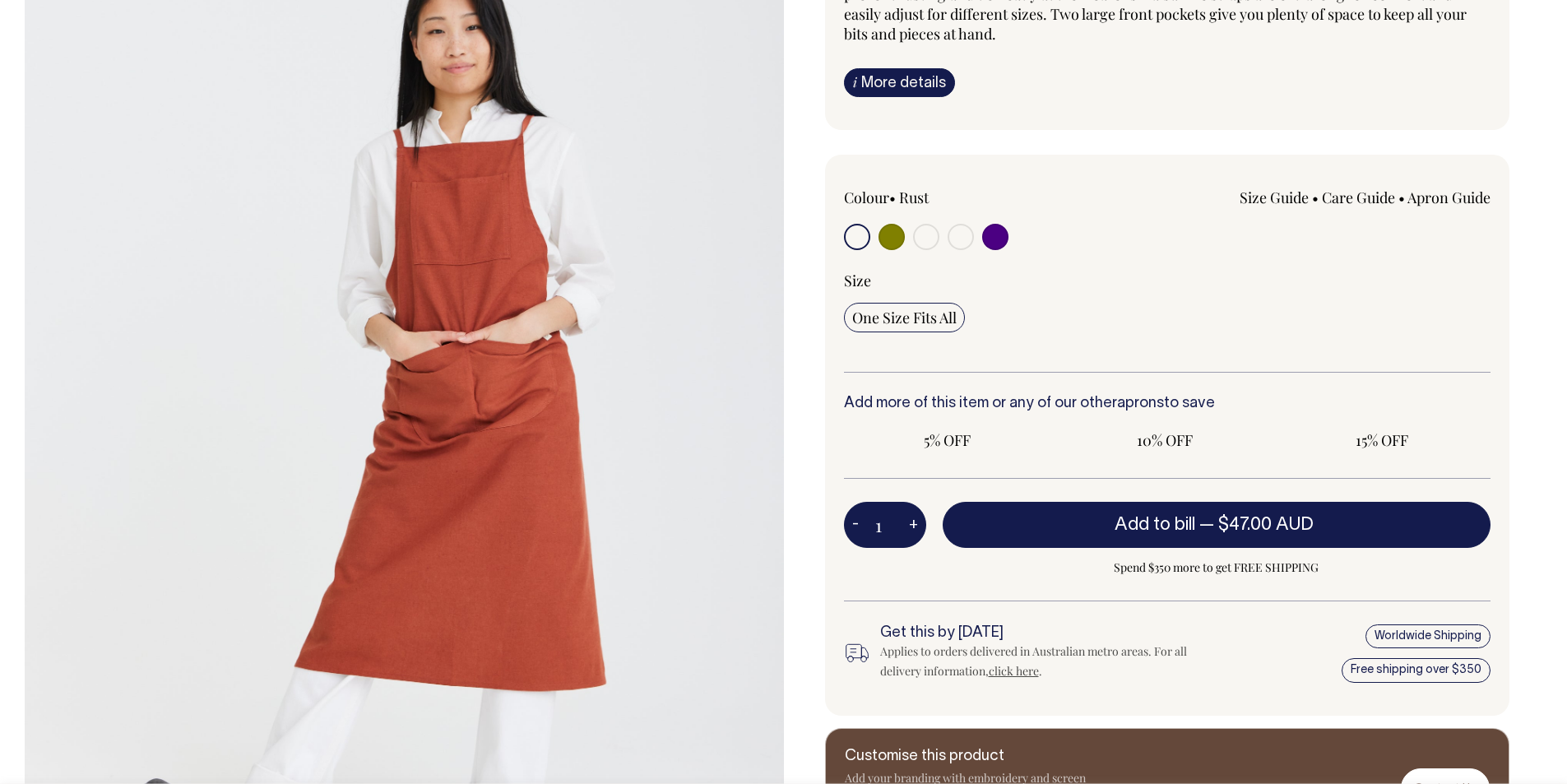
scroll to position [247, 0]
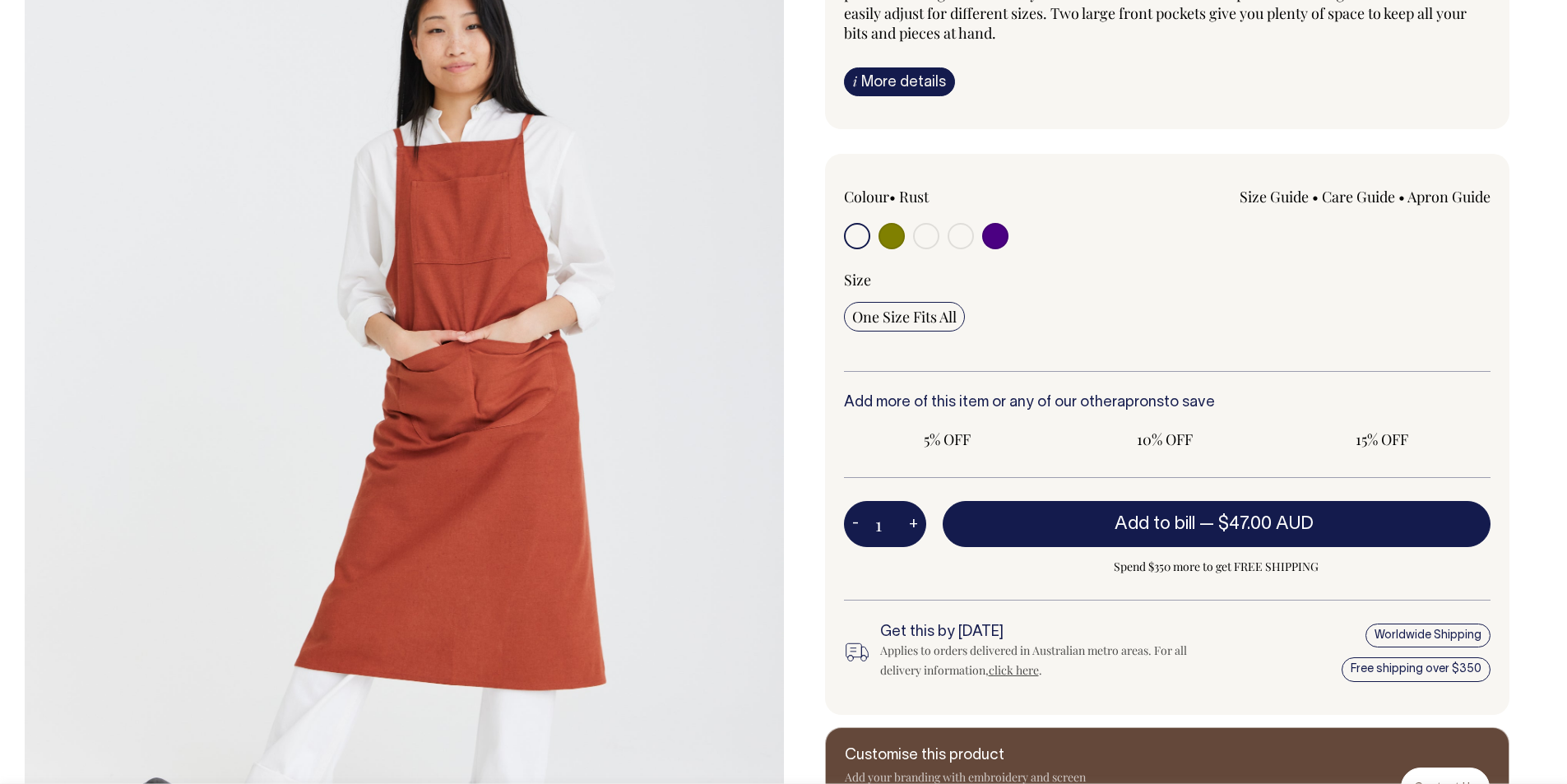
click at [1264, 200] on link "Size Guide" at bounding box center [1274, 196] width 69 height 20
click at [1286, 197] on link "Size Guide" at bounding box center [1274, 196] width 69 height 20
click at [894, 234] on input "radio" at bounding box center [892, 236] width 26 height 26
radio input "true"
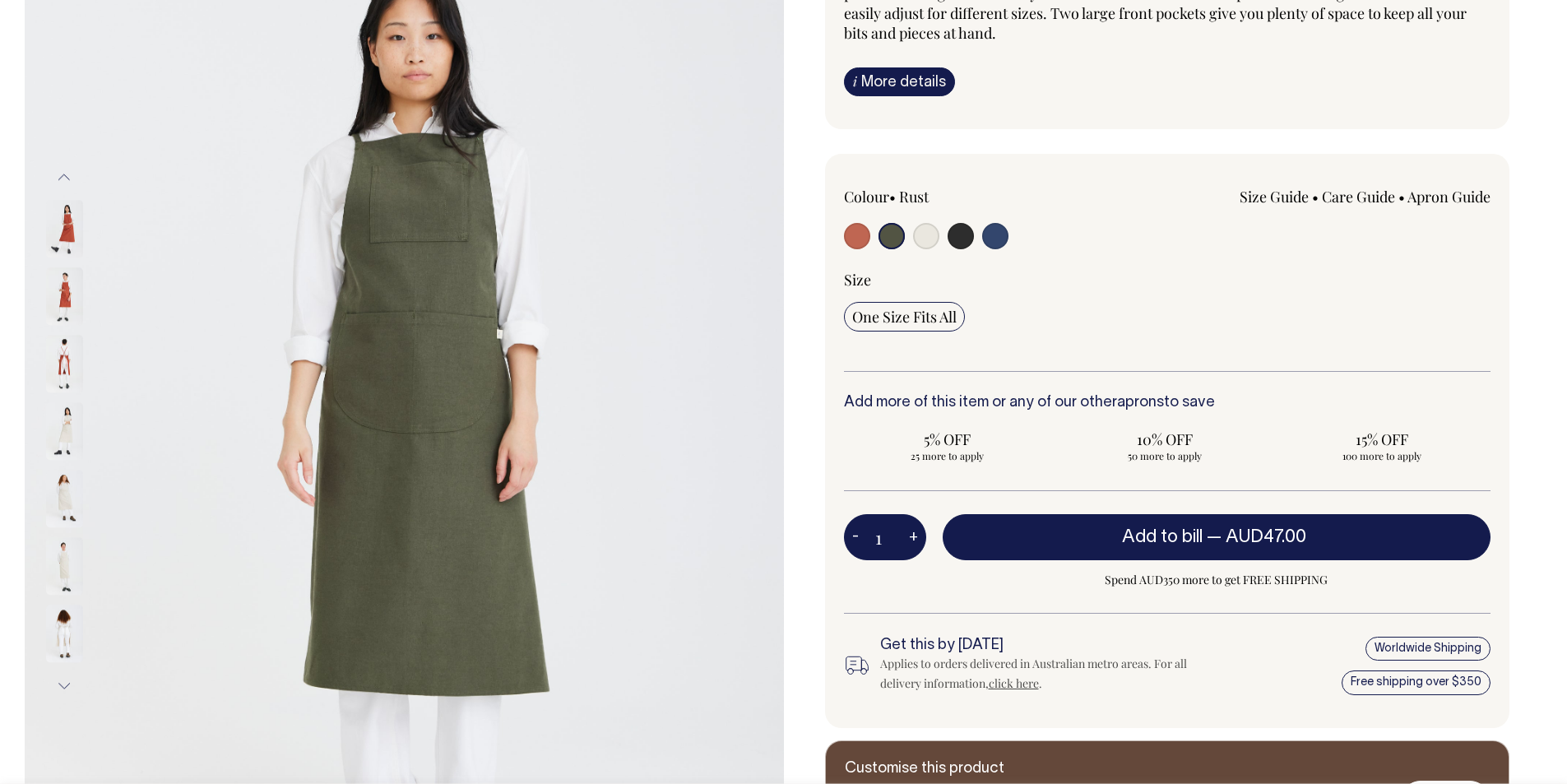
click at [1278, 199] on link "Size Guide" at bounding box center [1274, 196] width 69 height 20
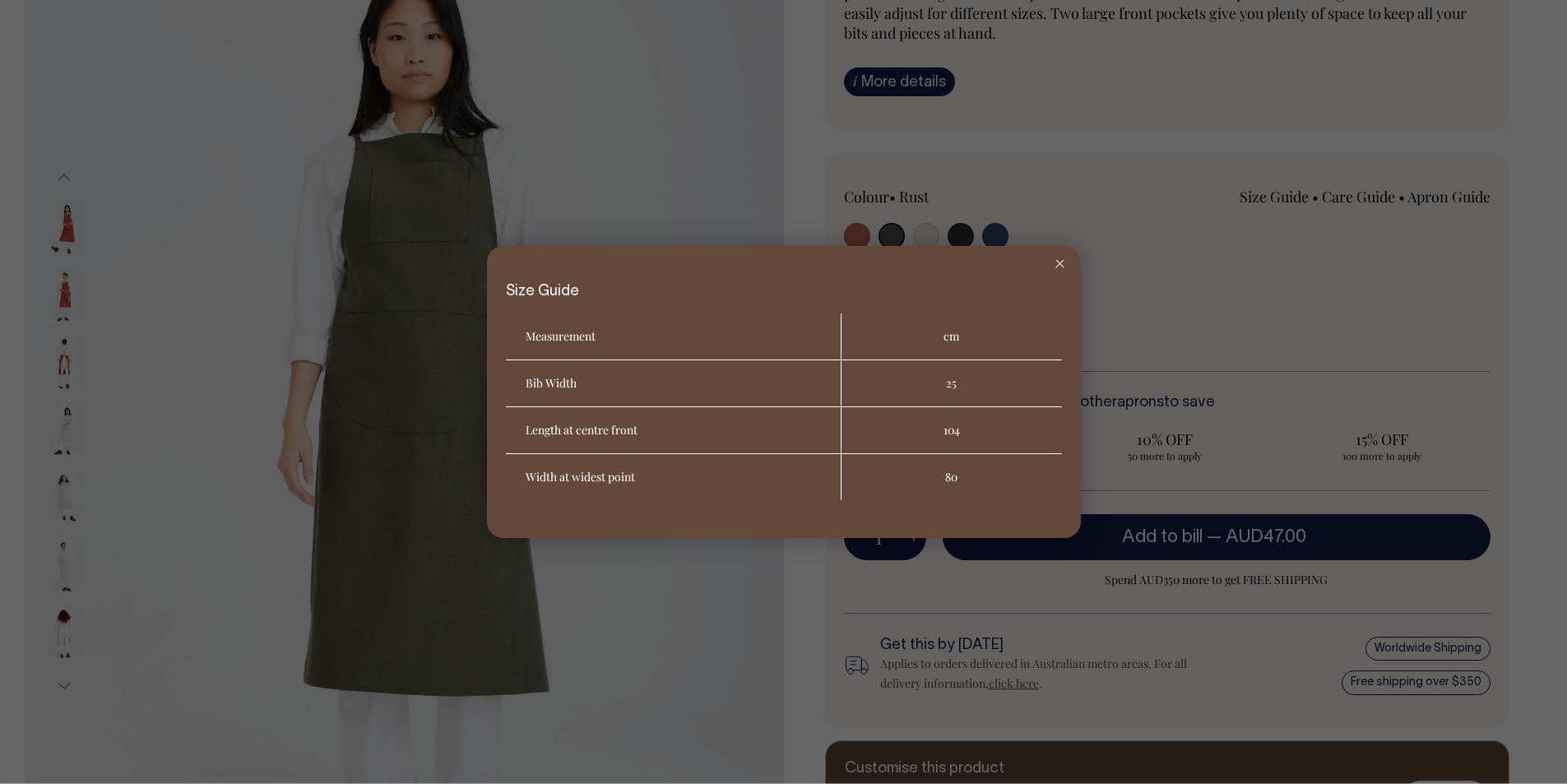
click at [571, 480] on th "Width at widest point" at bounding box center [673, 477] width 335 height 46
copy th "Width at widest point"
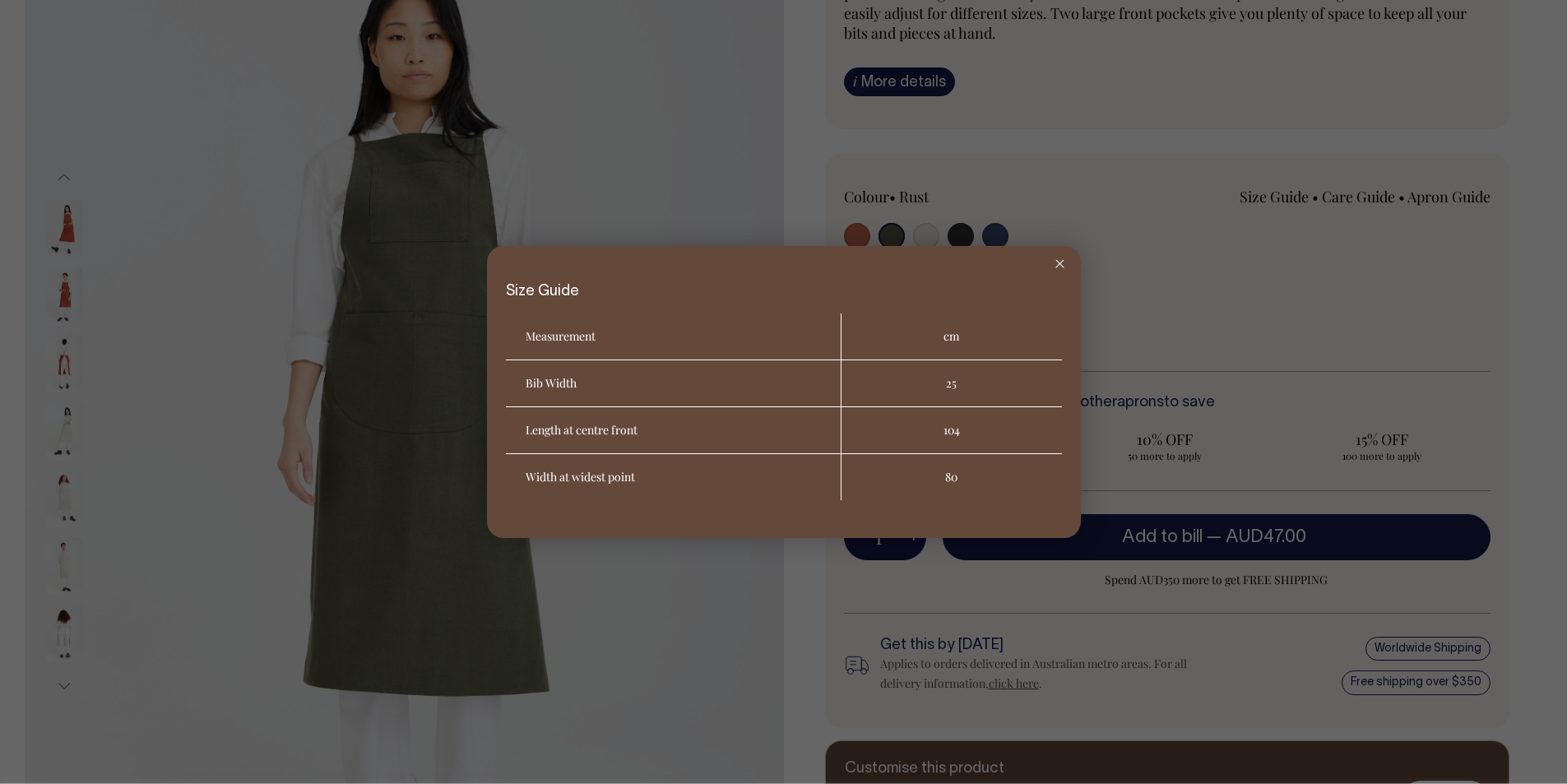
click at [1062, 265] on icon at bounding box center [1060, 263] width 9 height 8
